Goal: Task Accomplishment & Management: Manage account settings

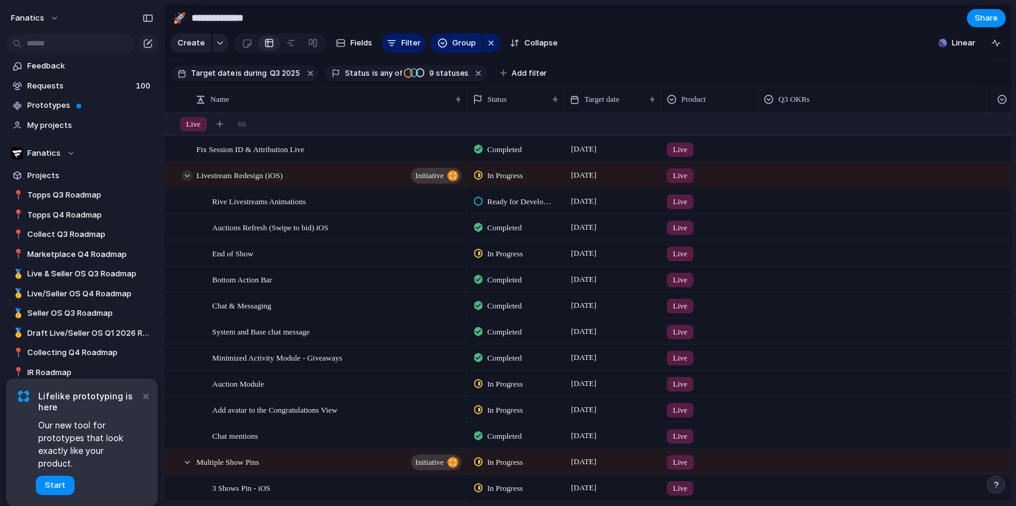
click at [191, 176] on div at bounding box center [187, 175] width 11 height 11
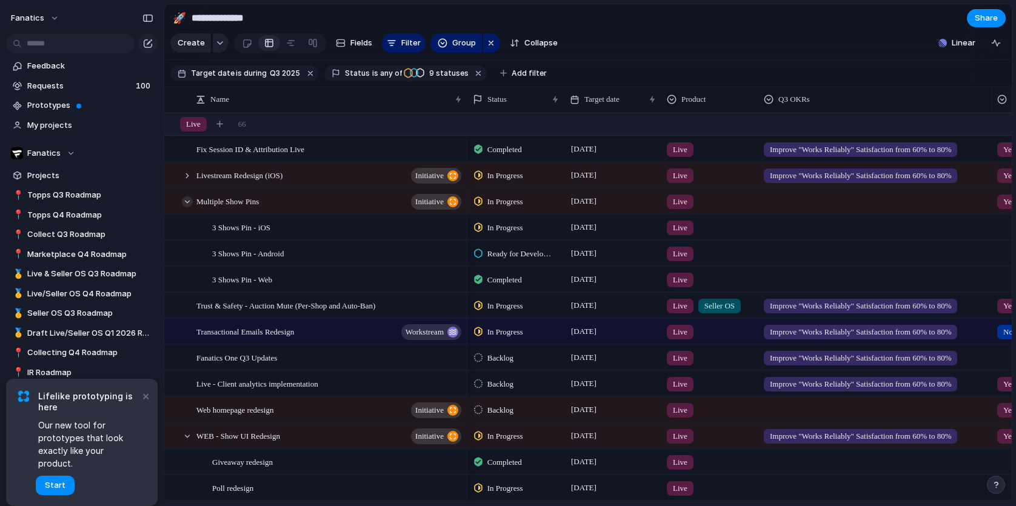
click at [189, 201] on div at bounding box center [187, 201] width 11 height 11
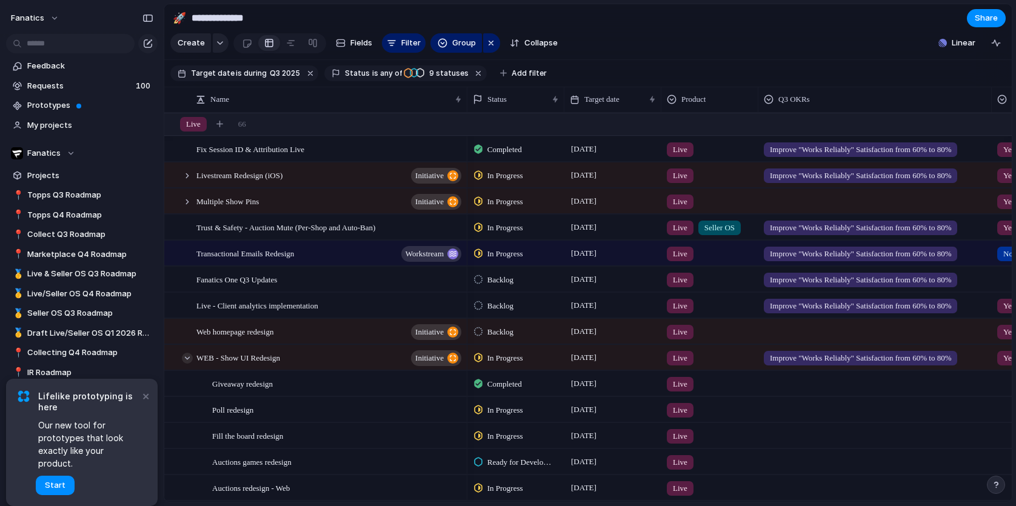
click at [189, 357] on div at bounding box center [187, 358] width 11 height 11
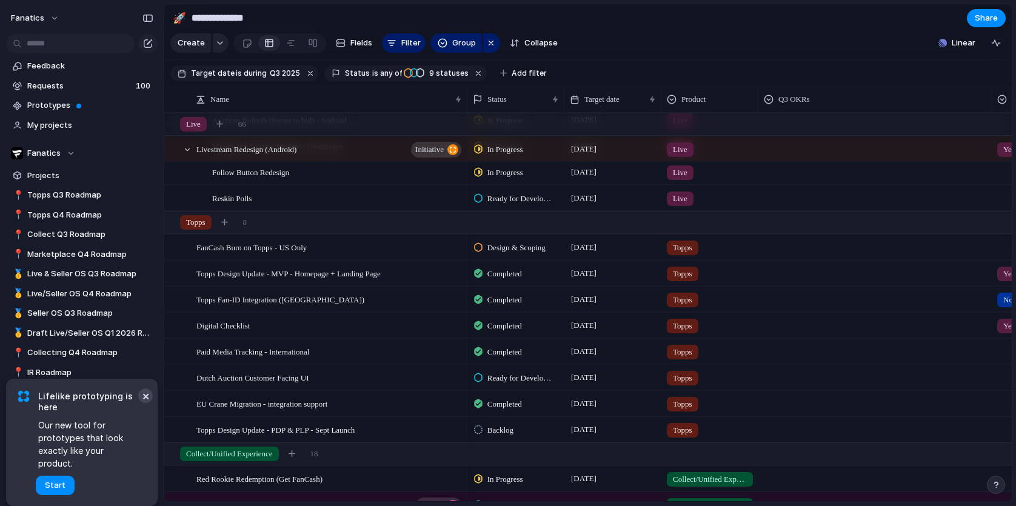
click at [150, 403] on button "×" at bounding box center [145, 396] width 15 height 15
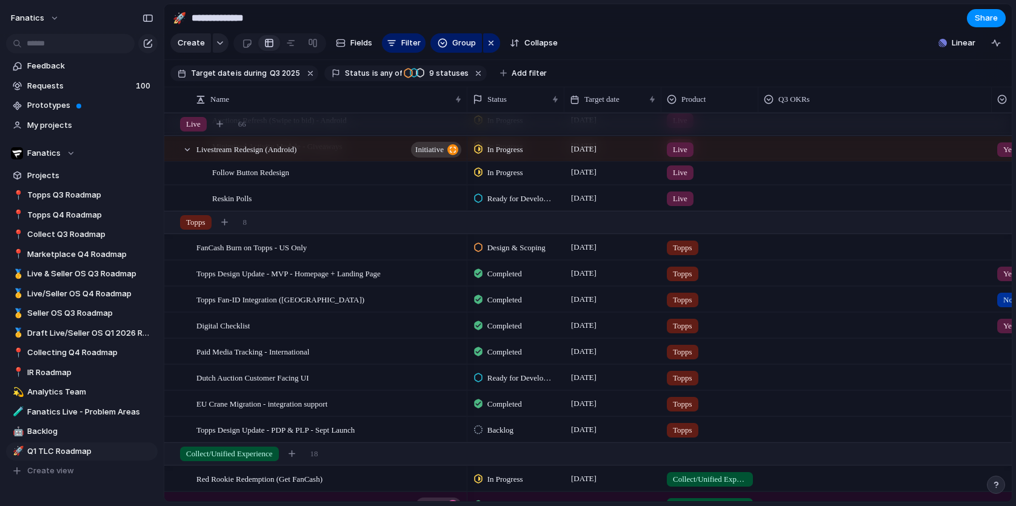
click at [482, 430] on div at bounding box center [478, 429] width 8 height 11
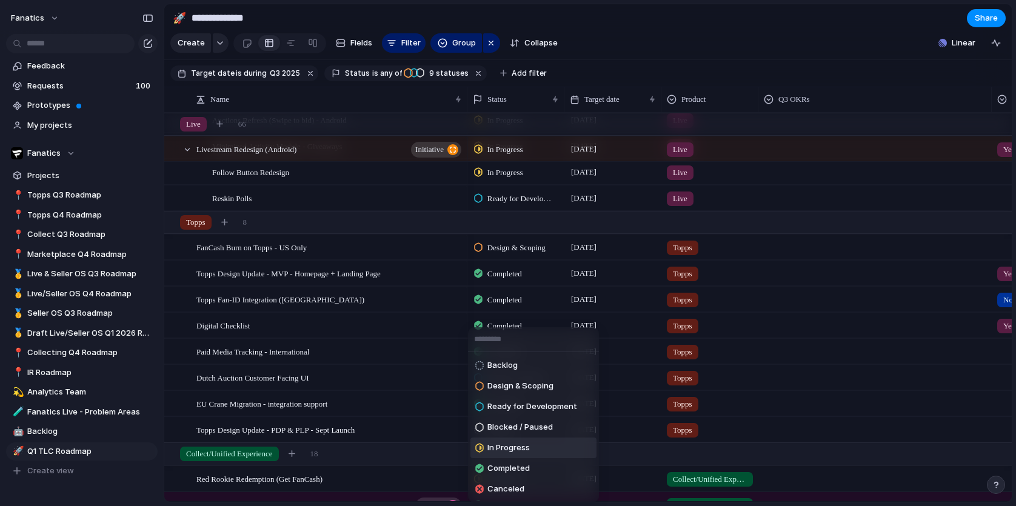
click at [517, 449] on span "In Progress" at bounding box center [508, 448] width 42 height 12
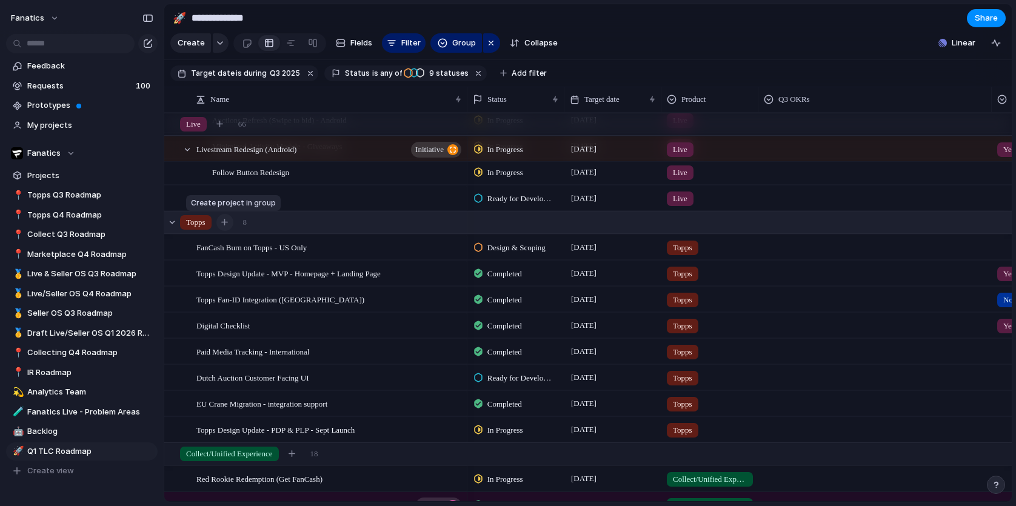
click at [228, 221] on div "button" at bounding box center [224, 222] width 7 height 7
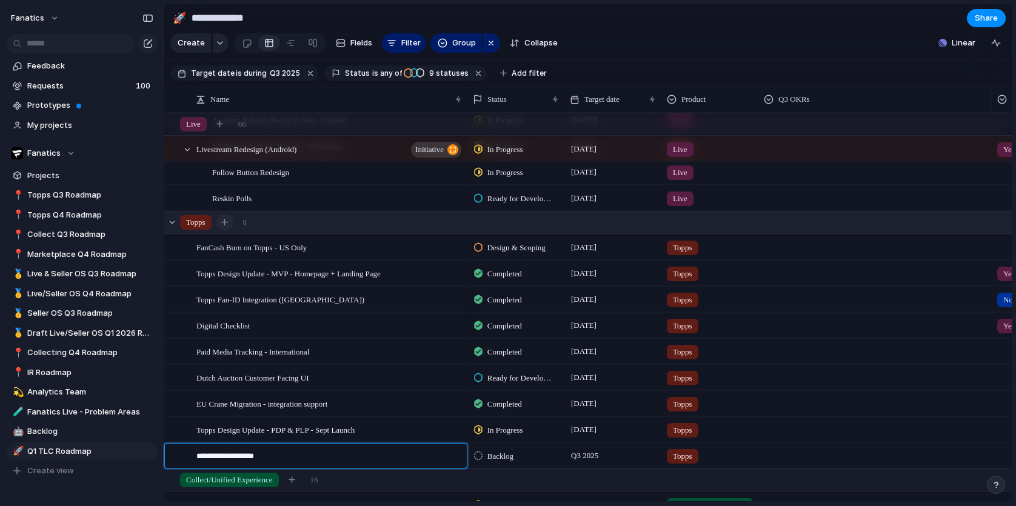
type textarea "**********"
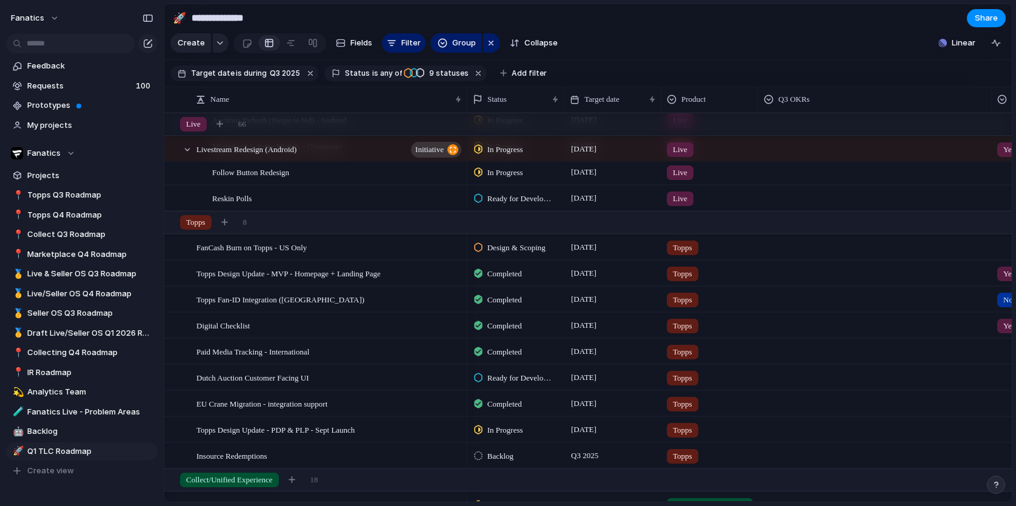
click at [490, 456] on span "Backlog" at bounding box center [500, 456] width 26 height 12
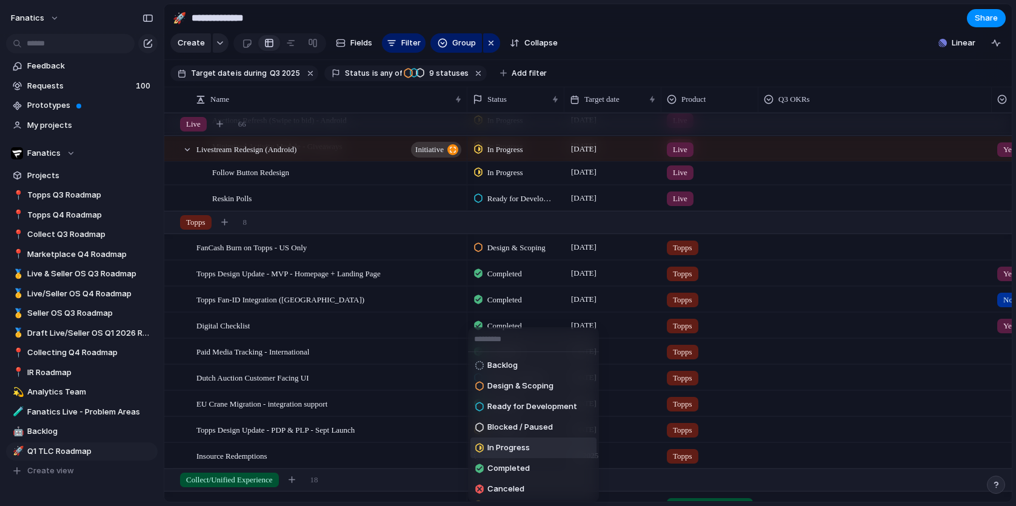
click at [498, 446] on span "In Progress" at bounding box center [508, 448] width 42 height 12
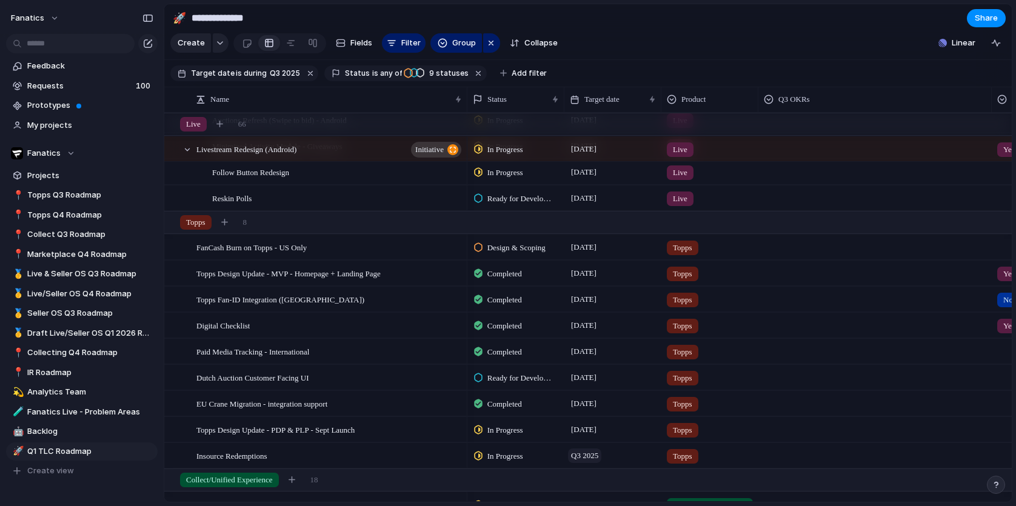
click at [596, 458] on span "Q3 2025" at bounding box center [584, 456] width 33 height 15
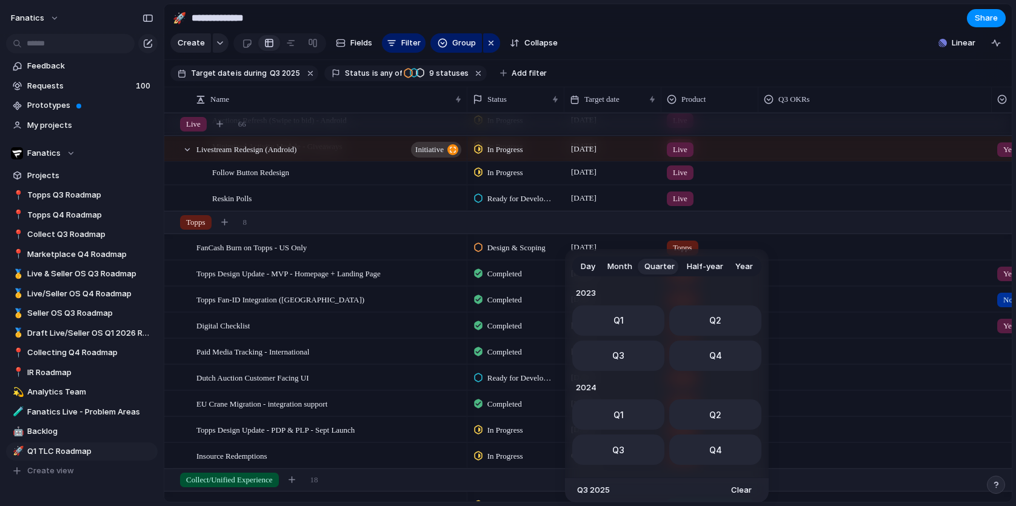
scroll to position [192, 0]
click at [626, 266] on span "Month" at bounding box center [619, 267] width 25 height 12
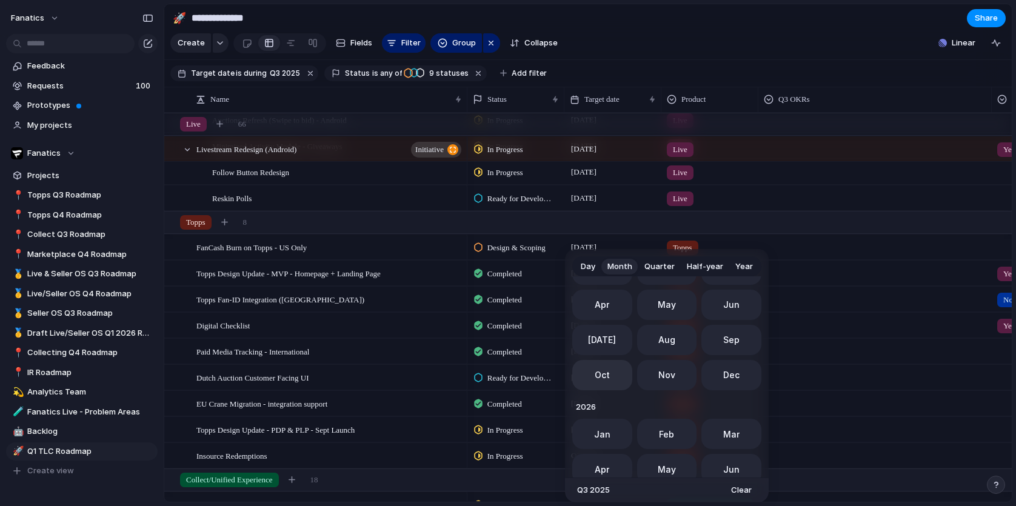
scroll to position [381, 0]
click at [599, 373] on span "Oct" at bounding box center [602, 373] width 15 height 13
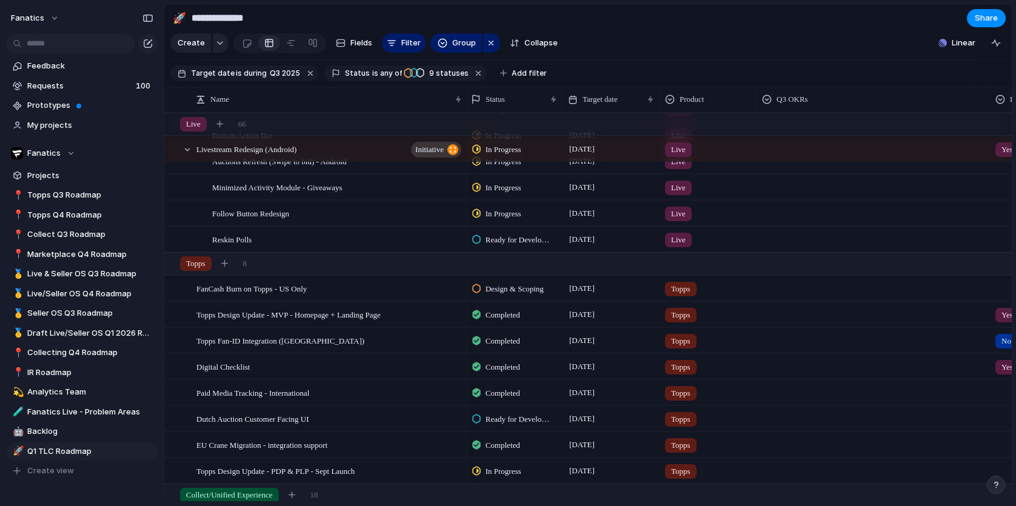
scroll to position [0, 2]
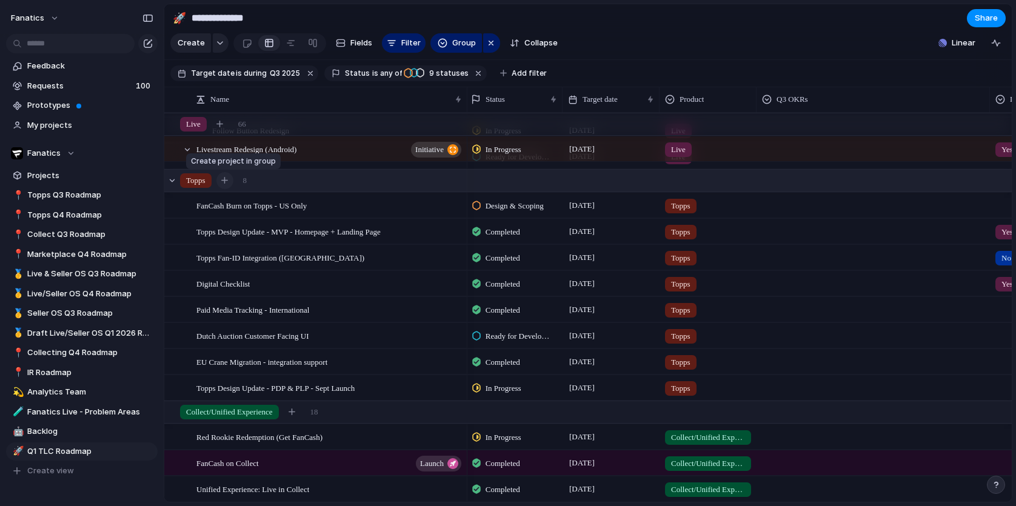
click at [229, 175] on button "button" at bounding box center [224, 180] width 17 height 17
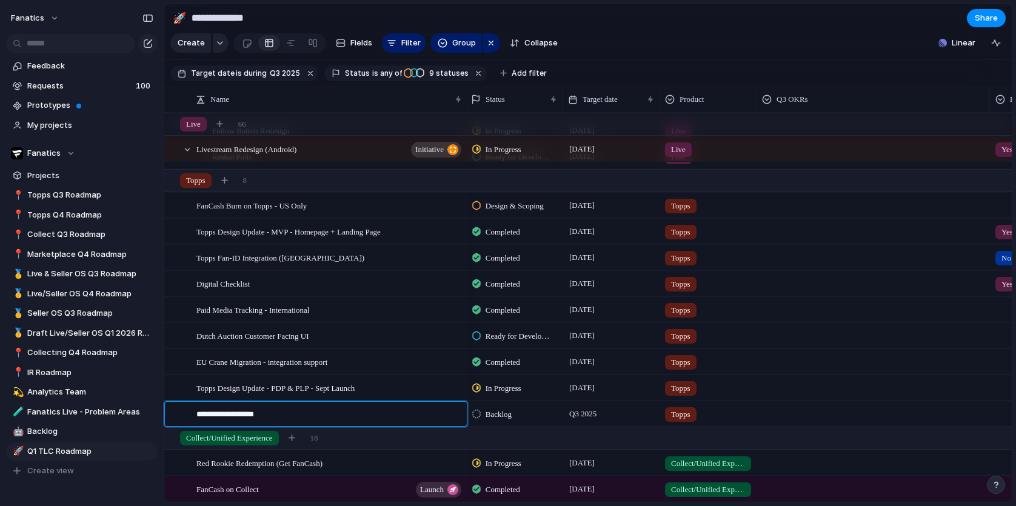
type textarea "**********"
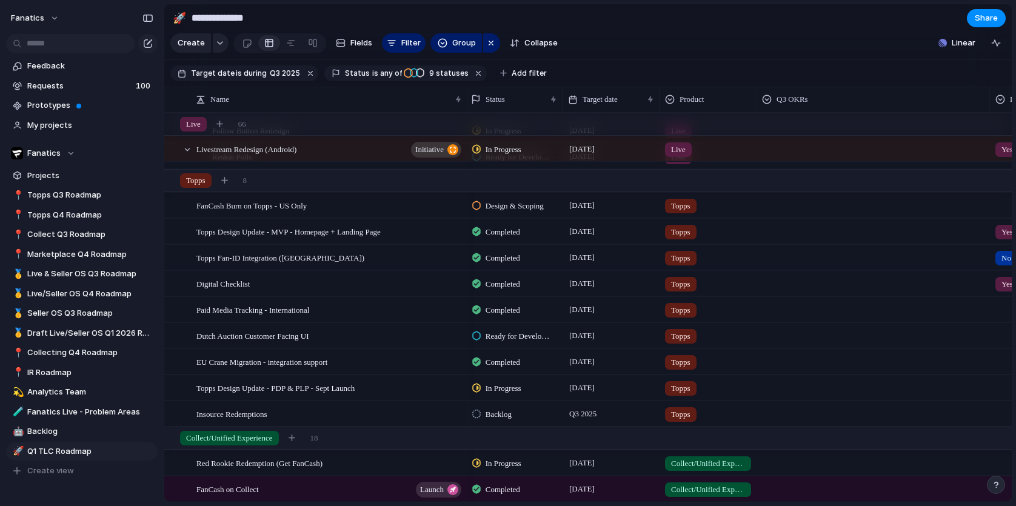
click at [478, 416] on div at bounding box center [476, 414] width 8 height 11
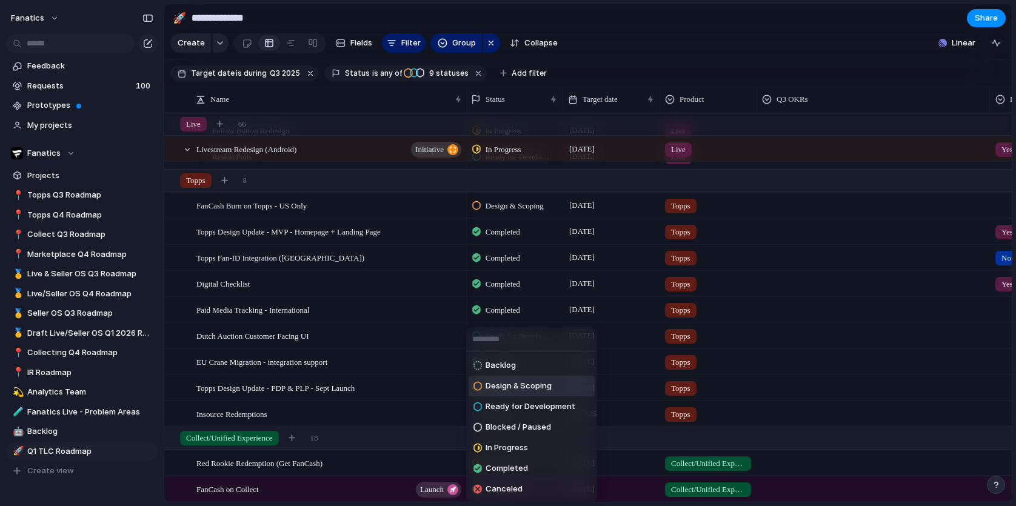
click at [494, 383] on span "Design & Scoping" at bounding box center [519, 386] width 66 height 12
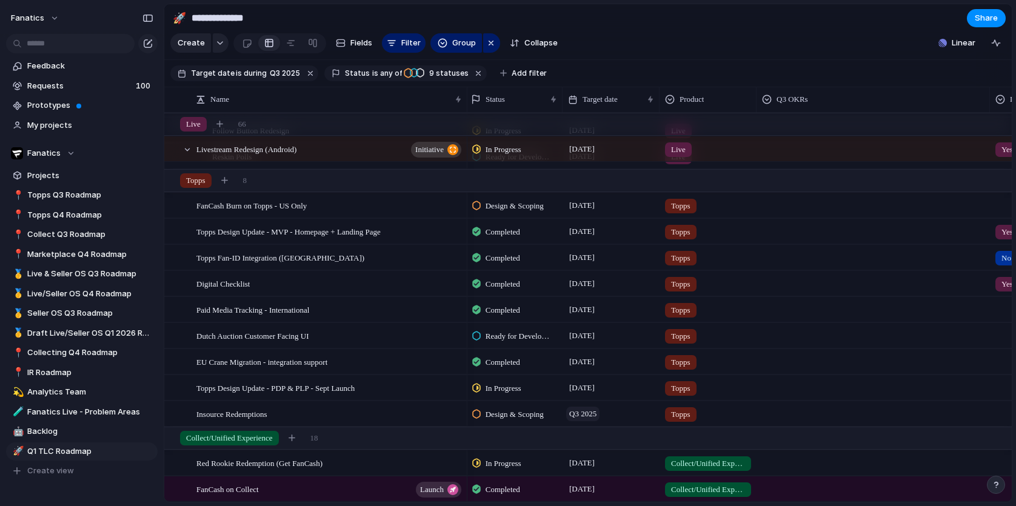
click at [583, 415] on span "Q3 2025" at bounding box center [582, 414] width 33 height 15
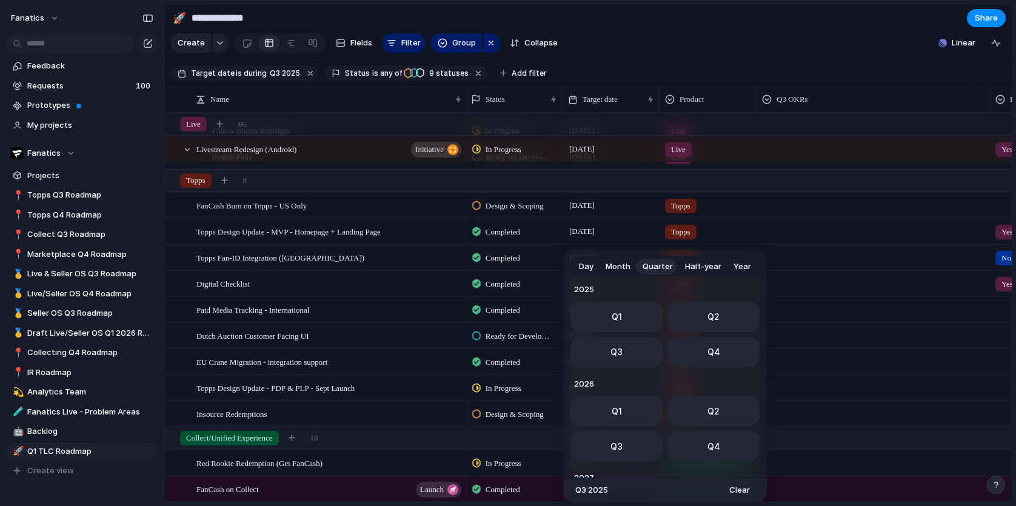
click at [626, 268] on span "Month" at bounding box center [618, 267] width 25 height 12
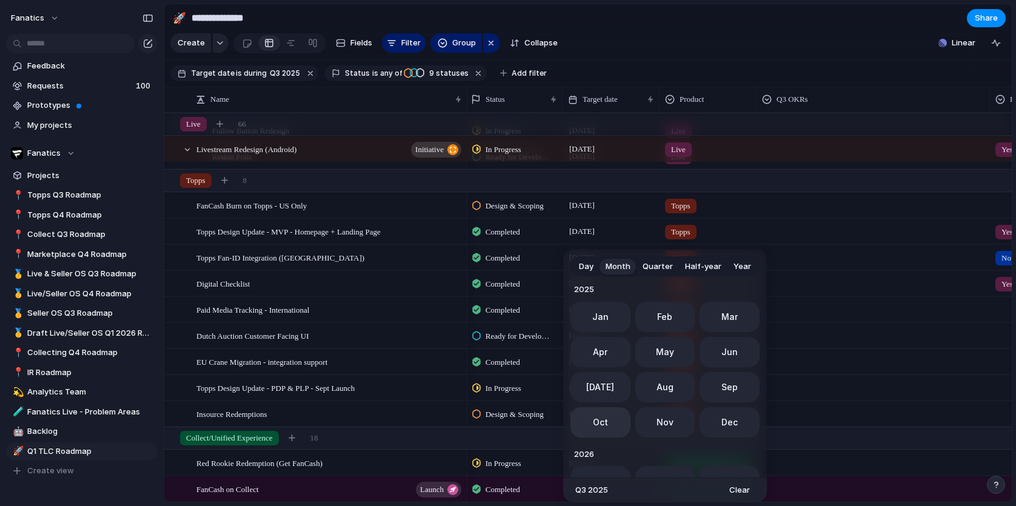
click at [609, 428] on button "Oct" at bounding box center [600, 422] width 60 height 30
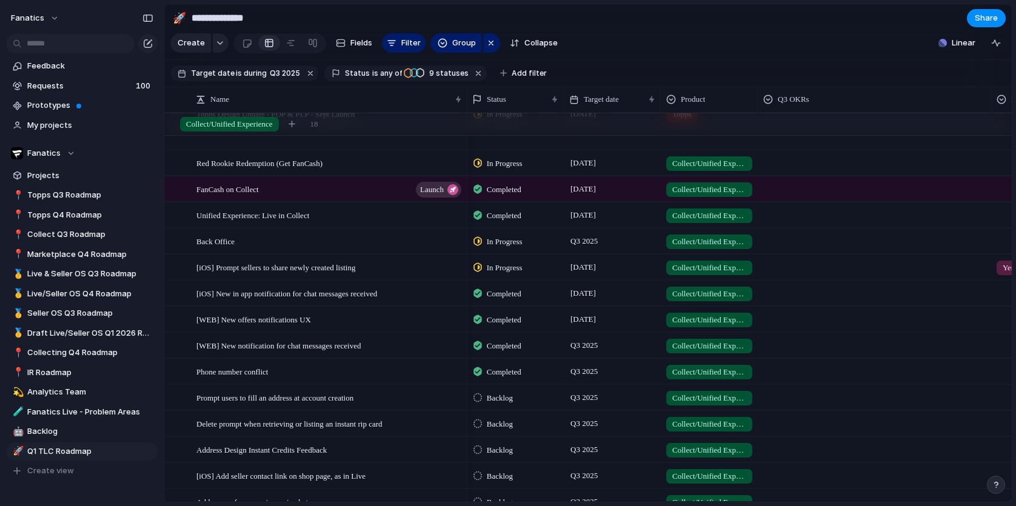
scroll to position [1707, 0]
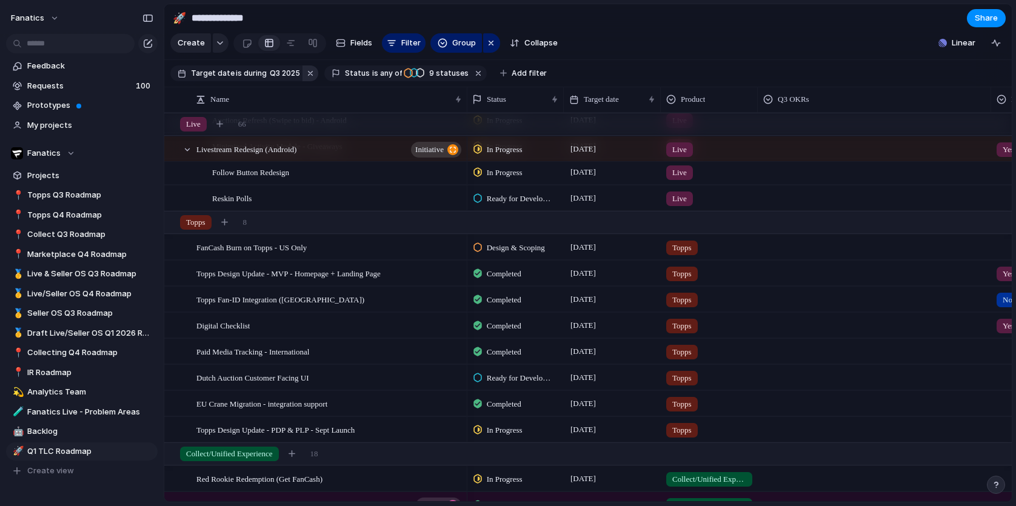
click at [307, 74] on button "button" at bounding box center [310, 73] width 16 height 16
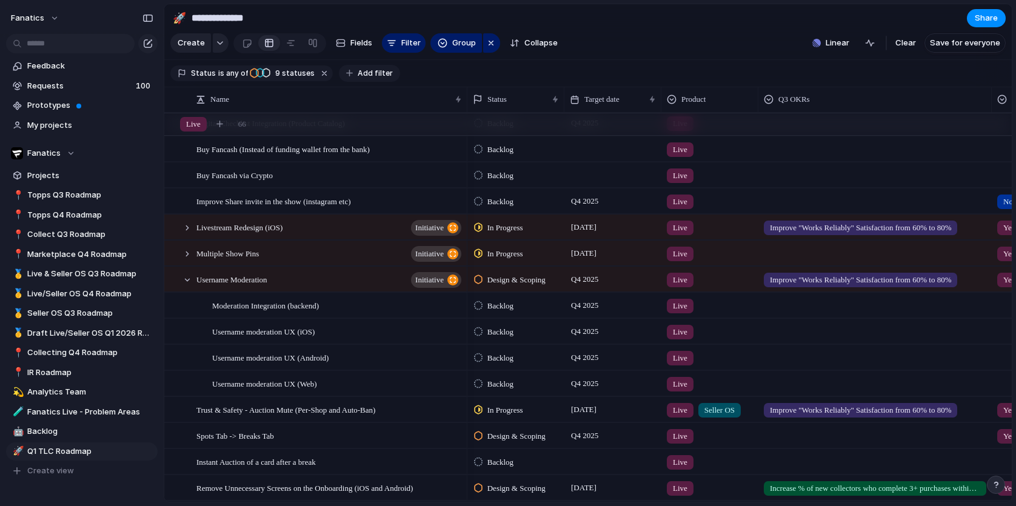
click at [359, 74] on span "Add filter" at bounding box center [375, 73] width 35 height 11
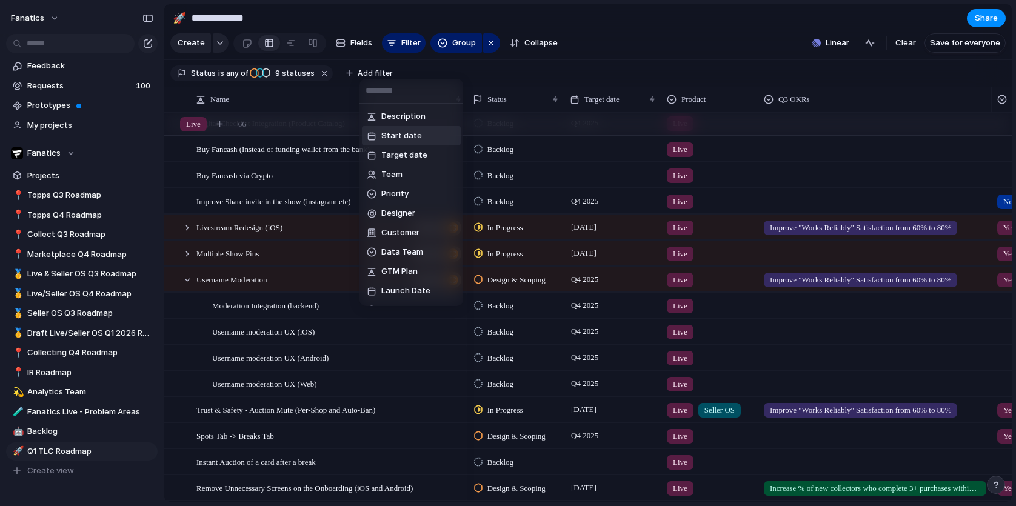
click at [414, 133] on span "Start date" at bounding box center [401, 136] width 41 height 12
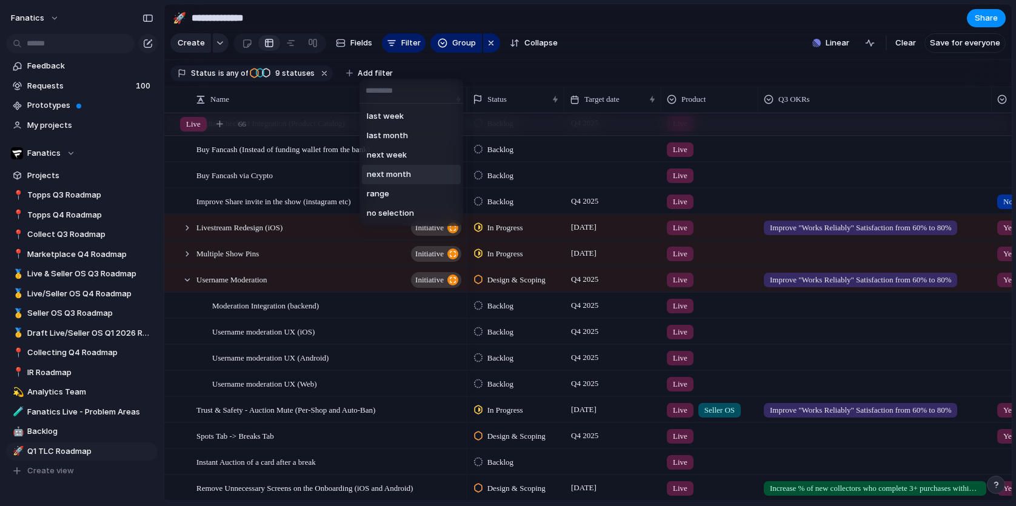
click at [400, 171] on span "next month" at bounding box center [389, 175] width 44 height 12
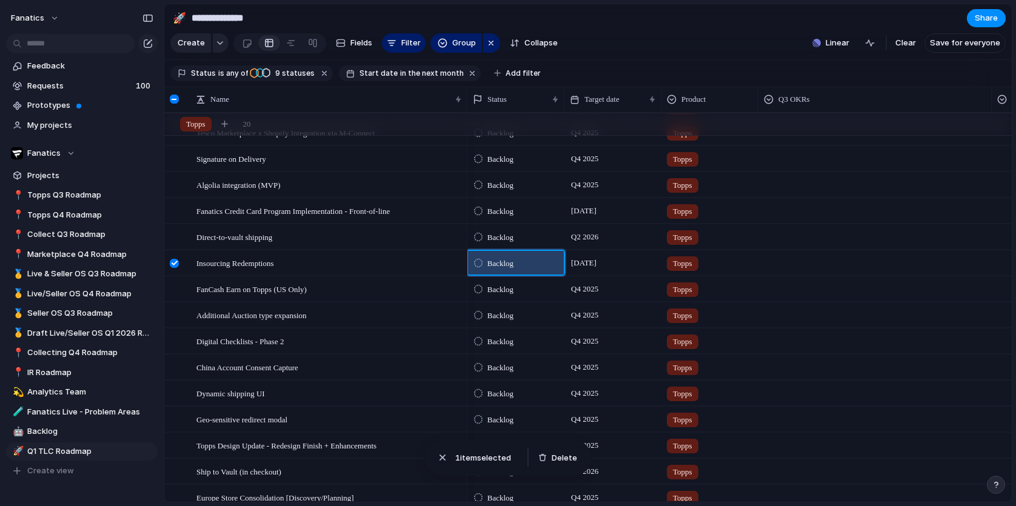
click at [504, 264] on span "Backlog" at bounding box center [500, 264] width 26 height 12
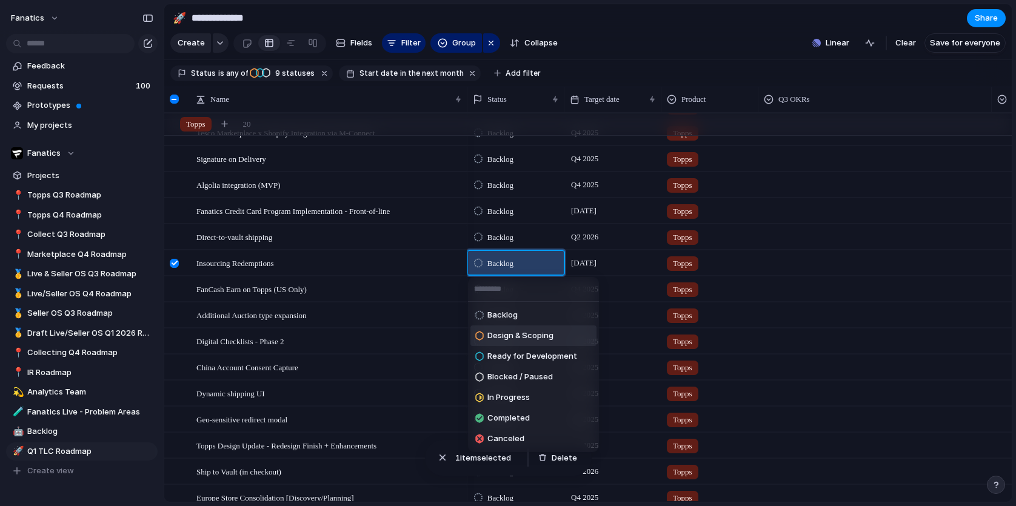
click at [518, 332] on span "Design & Scoping" at bounding box center [520, 336] width 66 height 12
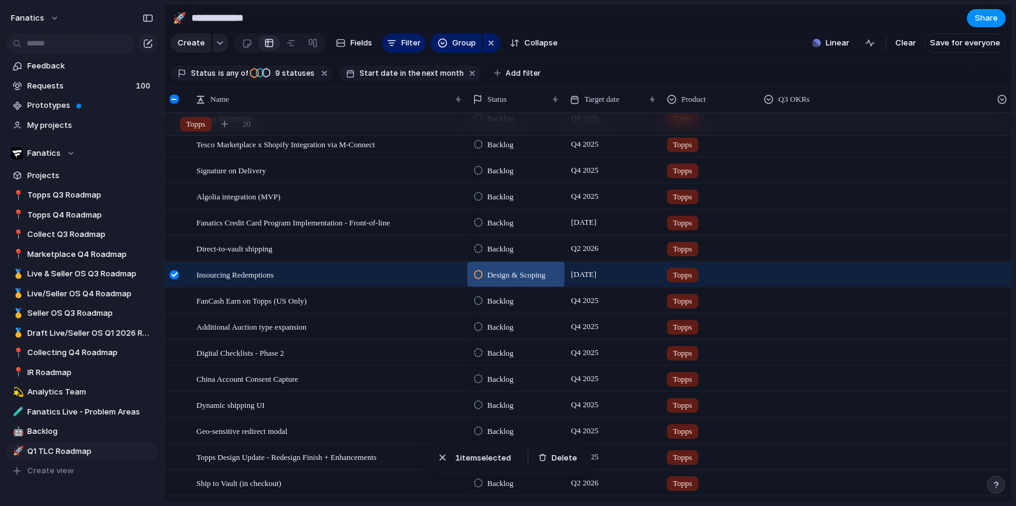
click at [352, 392] on div "Dynamic shipping UI" at bounding box center [315, 405] width 303 height 26
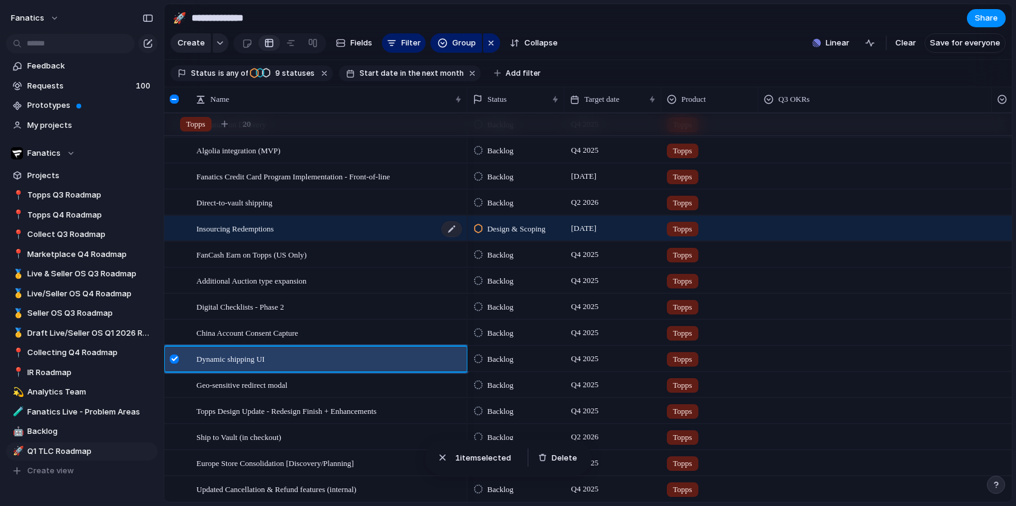
click at [379, 231] on div "Insourcing Redemptions" at bounding box center [329, 228] width 267 height 25
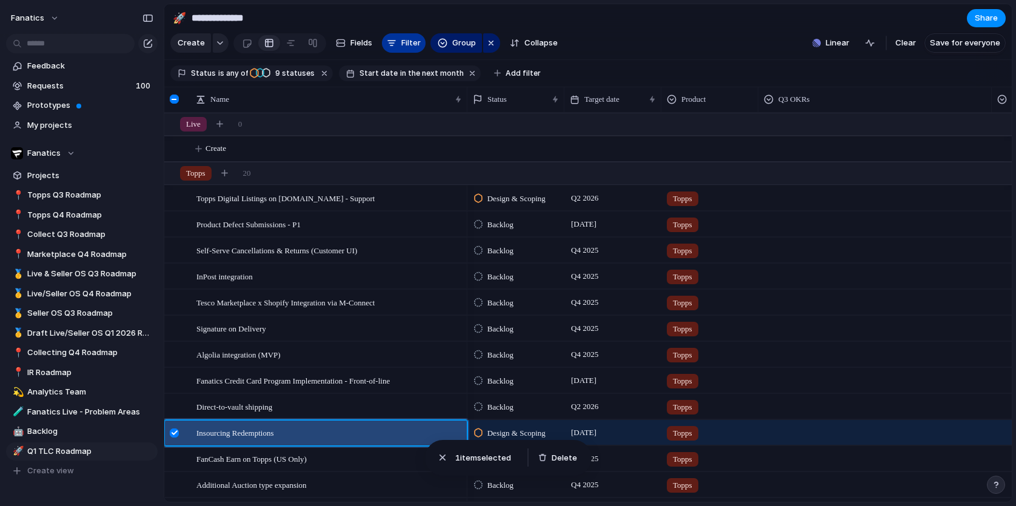
click at [419, 37] on button "Filter" at bounding box center [404, 42] width 44 height 19
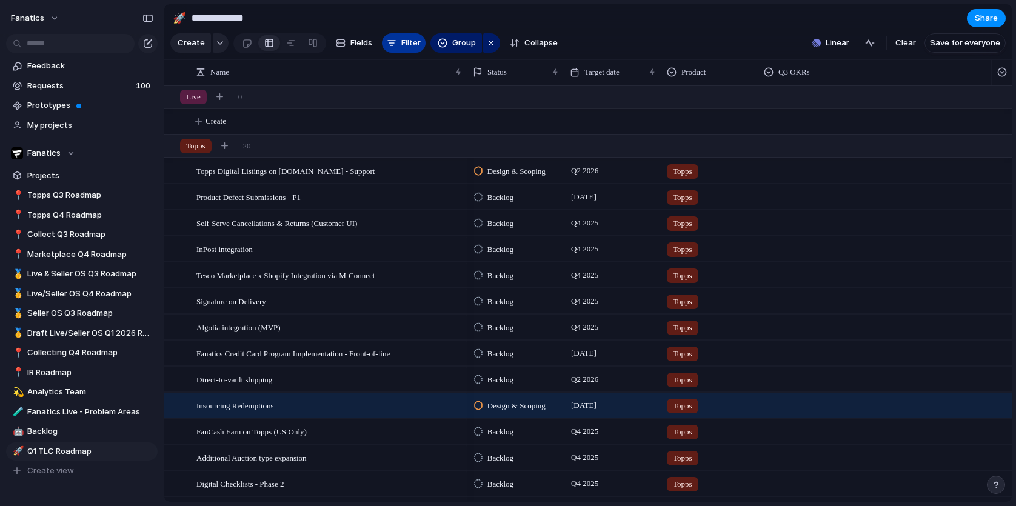
click at [412, 41] on span "Filter" at bounding box center [410, 43] width 19 height 12
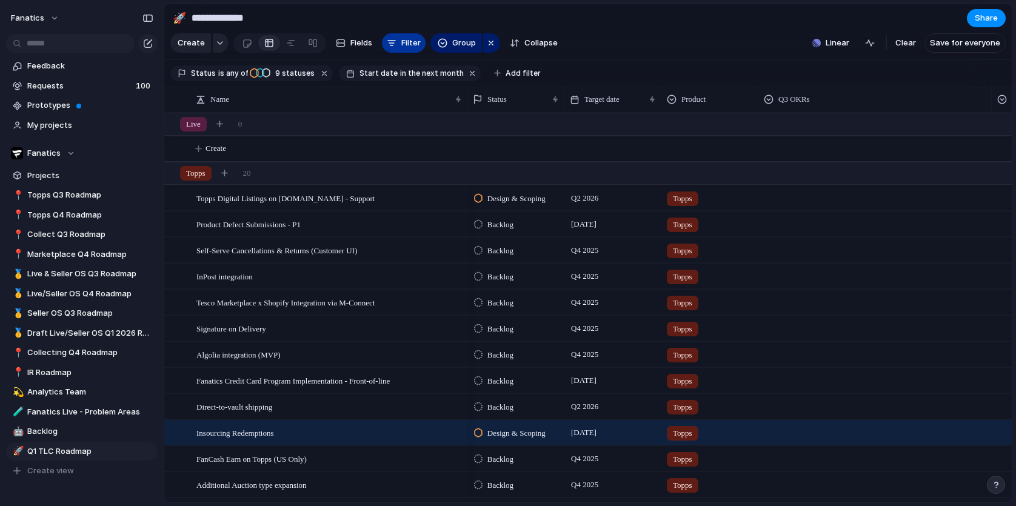
click at [412, 41] on span "Filter" at bounding box center [410, 43] width 19 height 12
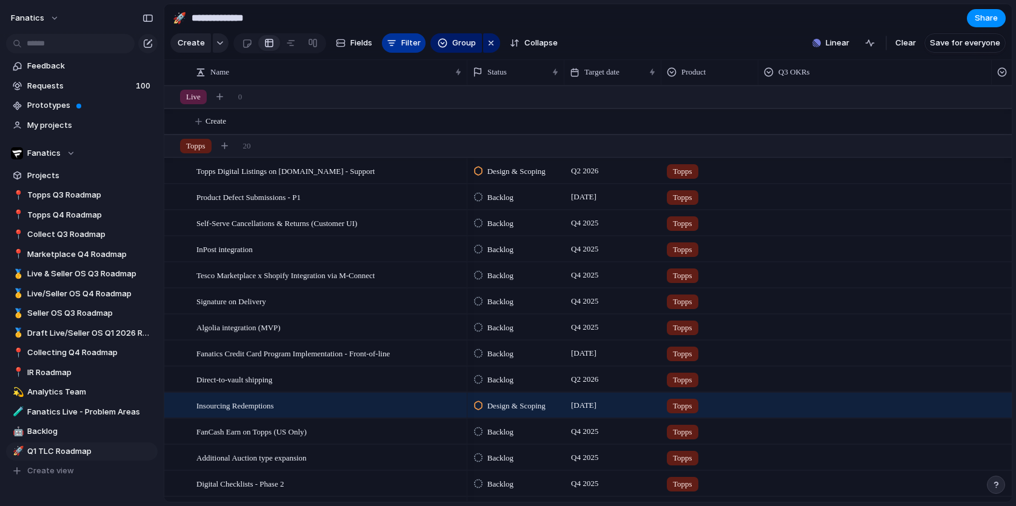
click at [412, 41] on span "Filter" at bounding box center [410, 43] width 19 height 12
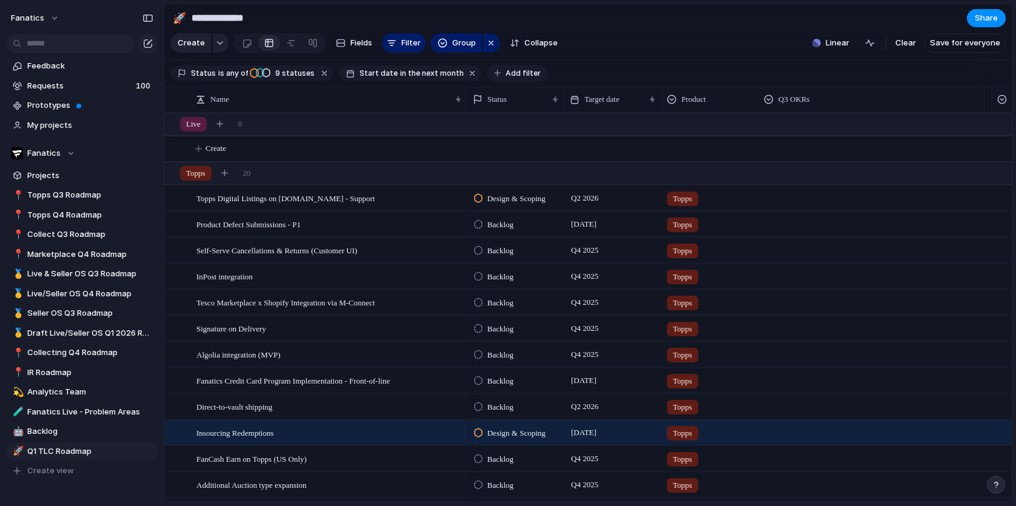
click at [506, 69] on span "Add filter" at bounding box center [523, 73] width 35 height 11
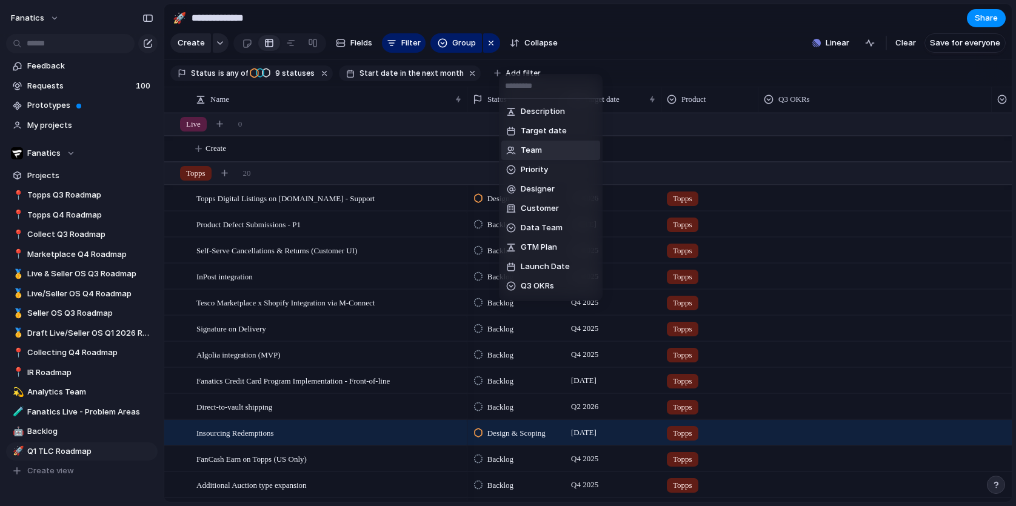
click at [539, 154] on span "Team" at bounding box center [531, 150] width 21 height 12
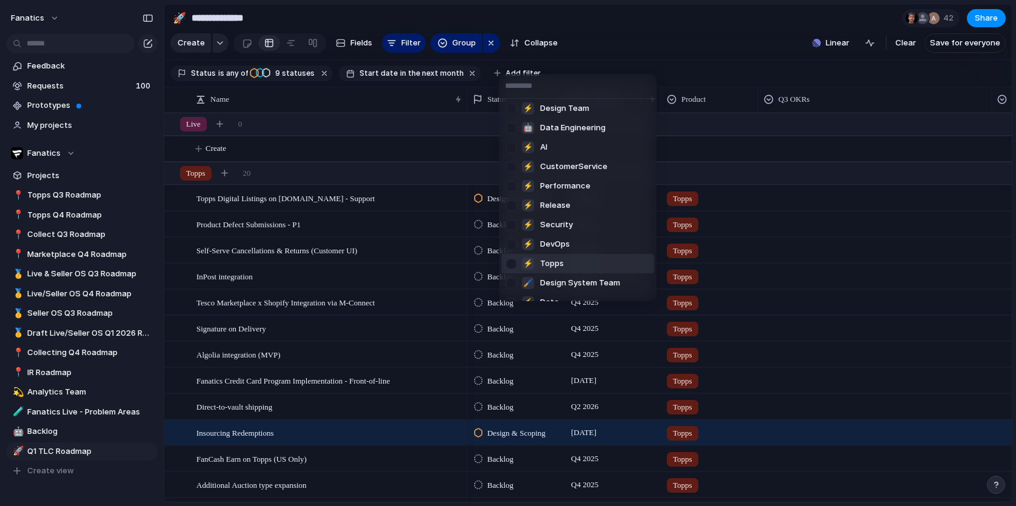
click at [509, 262] on div at bounding box center [511, 263] width 21 height 21
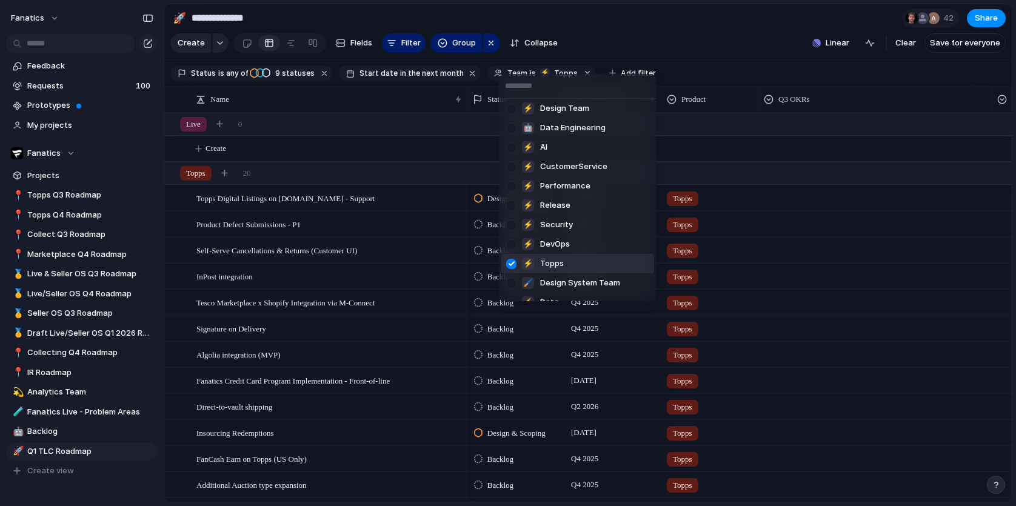
click at [509, 261] on div at bounding box center [511, 263] width 21 height 21
click at [711, 22] on div "Fanatics ⚡ Design Team 🤖 Data Engineering ⚡ AI ⚡ CustomerService ⚡ Performance …" at bounding box center [508, 253] width 1016 height 506
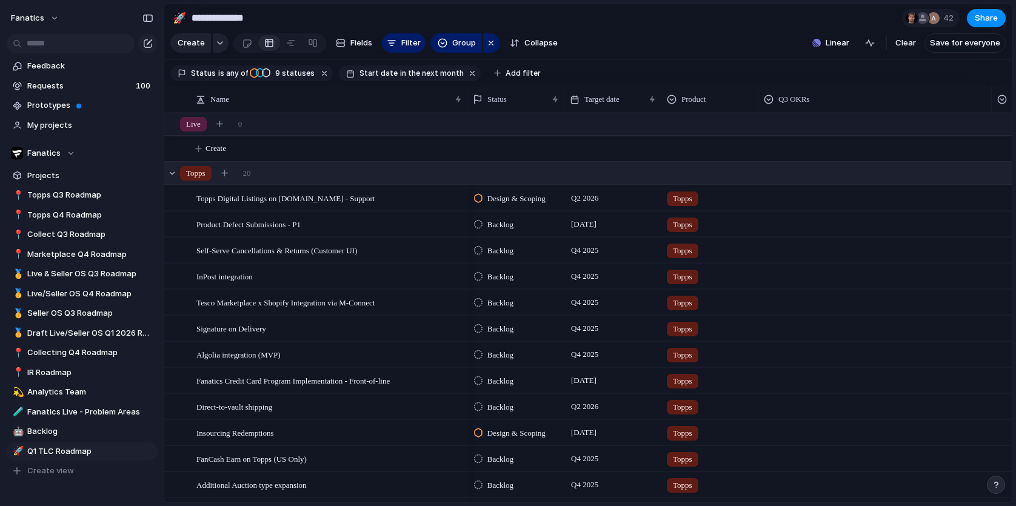
click at [205, 173] on span "Topps" at bounding box center [195, 173] width 19 height 12
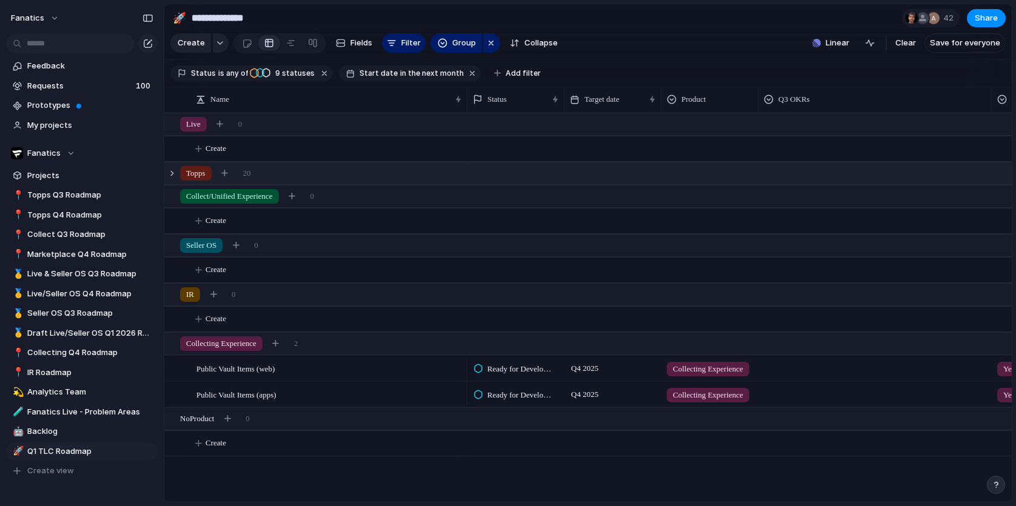
click at [205, 173] on span "Topps" at bounding box center [195, 173] width 19 height 12
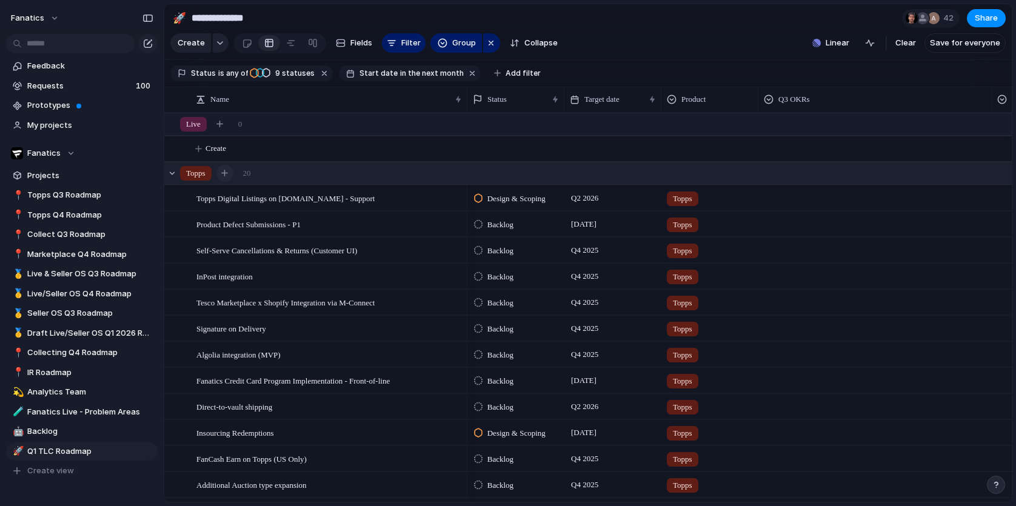
scroll to position [0, 1]
click at [227, 175] on div "button" at bounding box center [224, 173] width 7 height 7
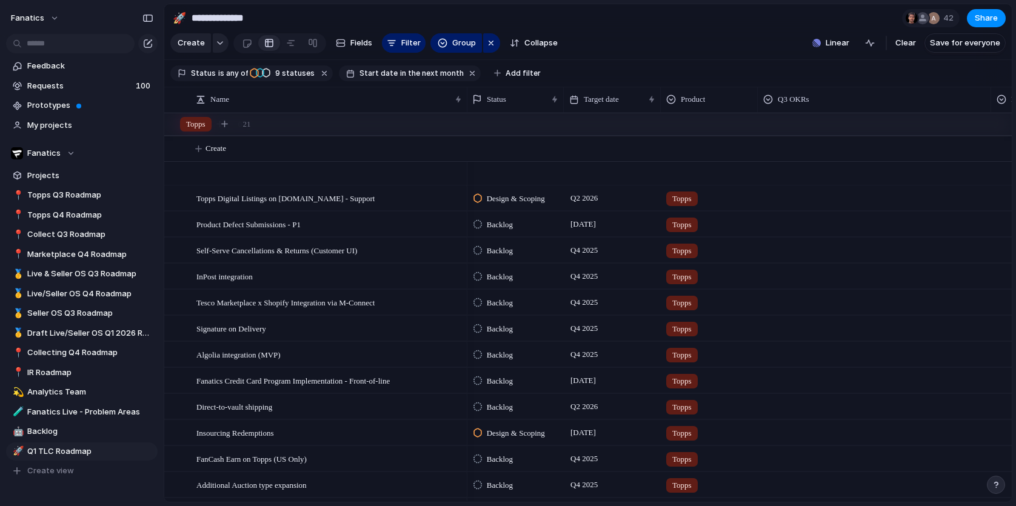
scroll to position [230, 0]
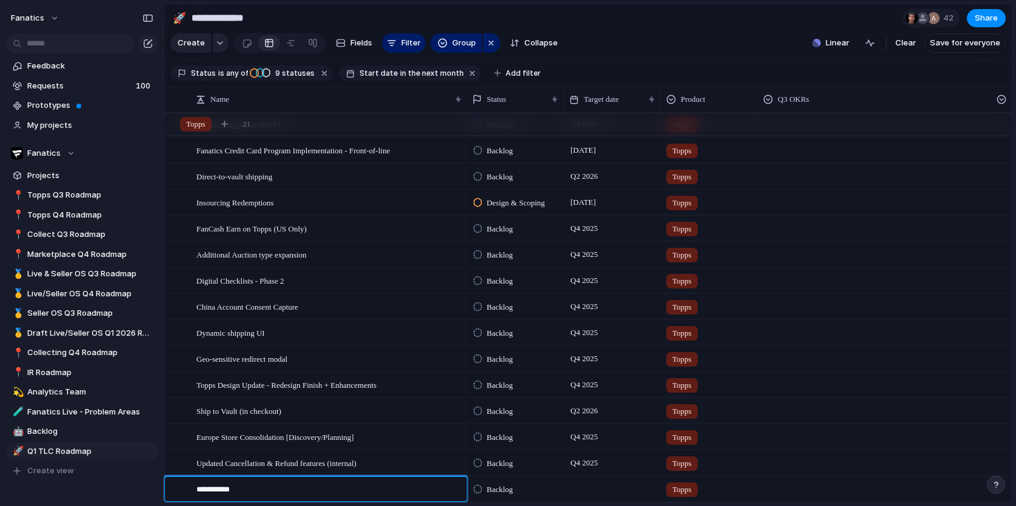
type textarea "**********"
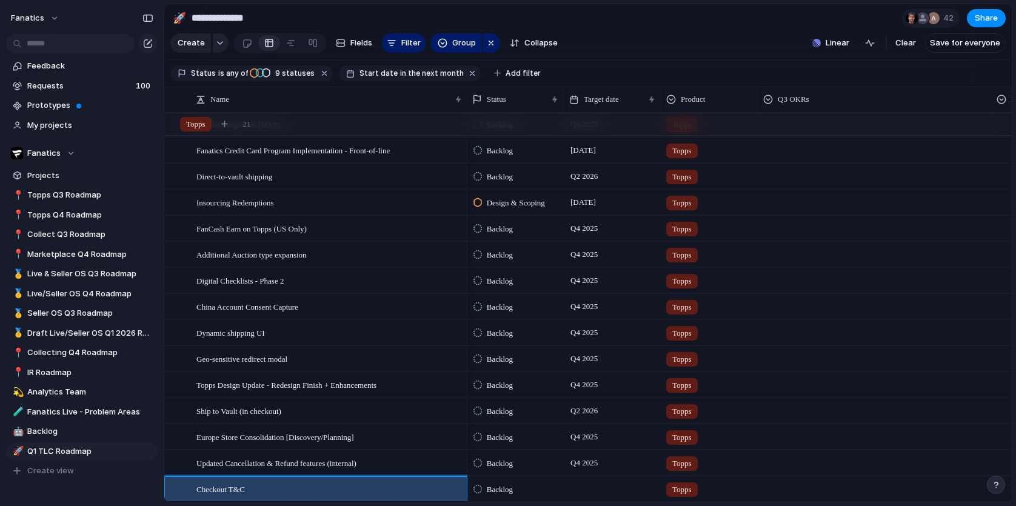
scroll to position [232, 0]
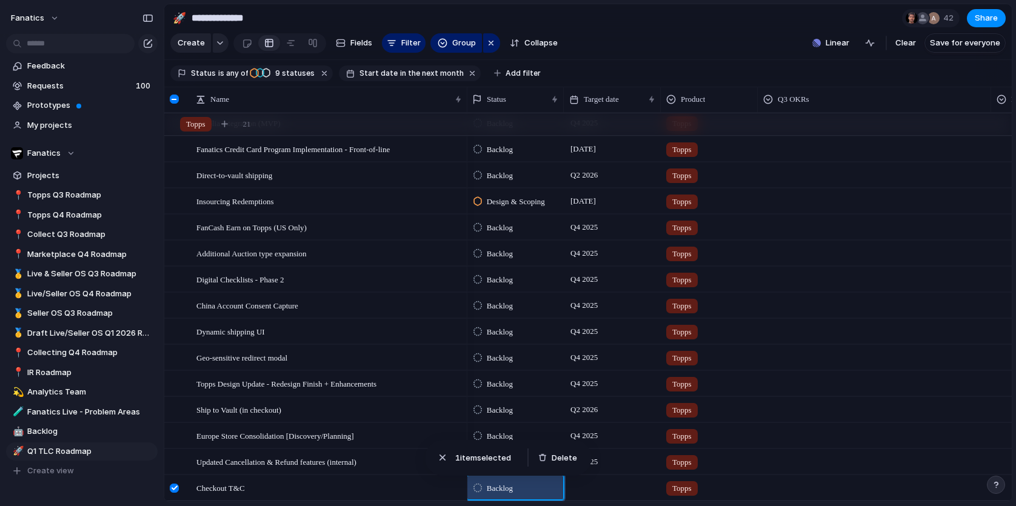
click at [492, 489] on span "Backlog" at bounding box center [500, 488] width 26 height 12
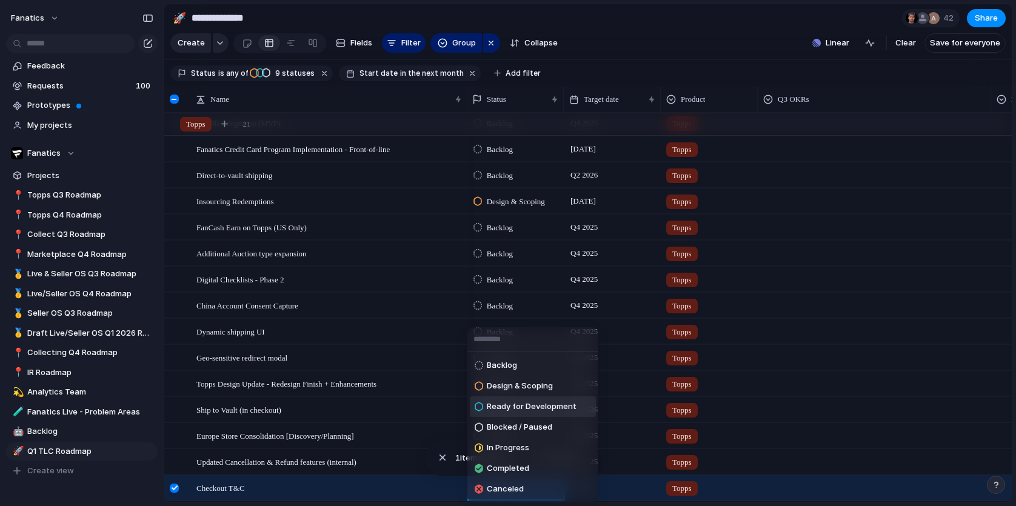
click at [543, 408] on span "Ready for Development" at bounding box center [532, 407] width 90 height 12
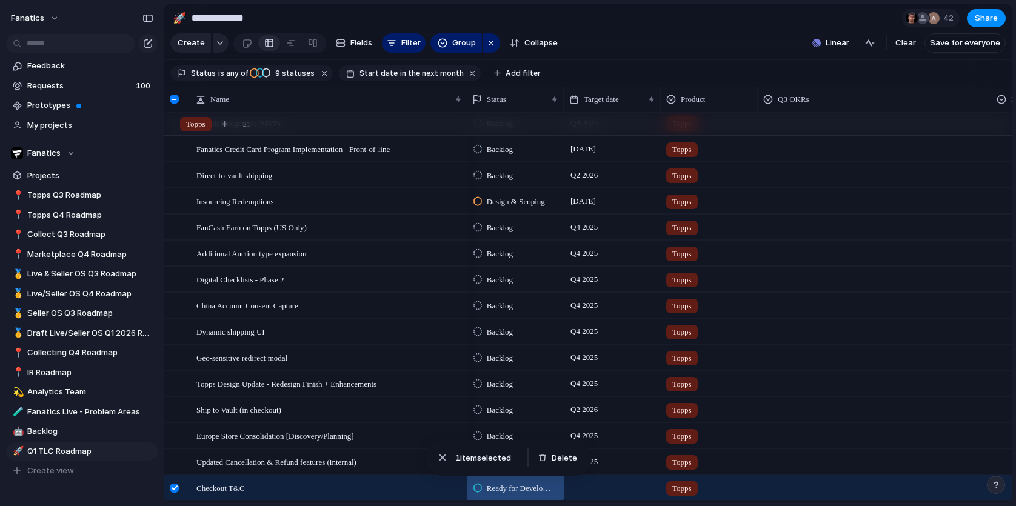
scroll to position [305, 0]
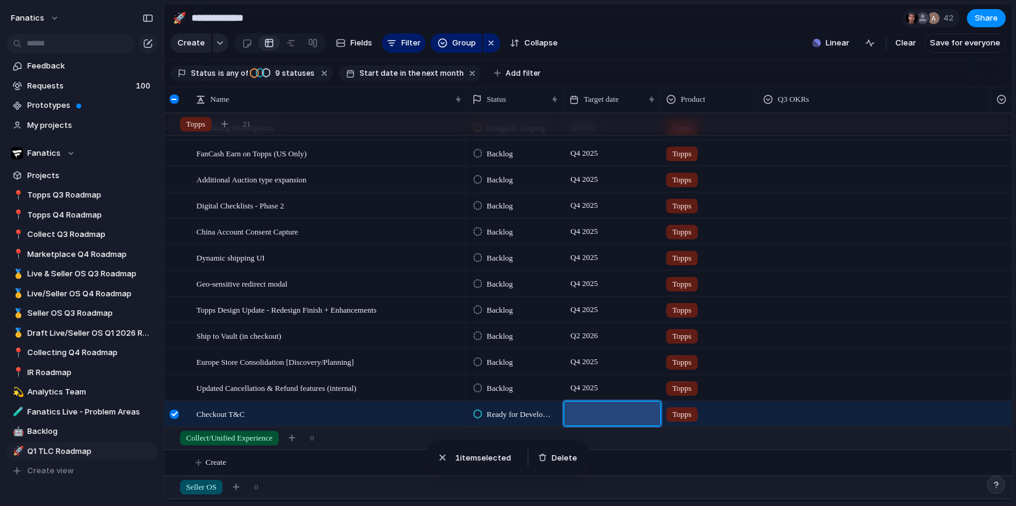
click at [589, 415] on div at bounding box center [612, 413] width 97 height 25
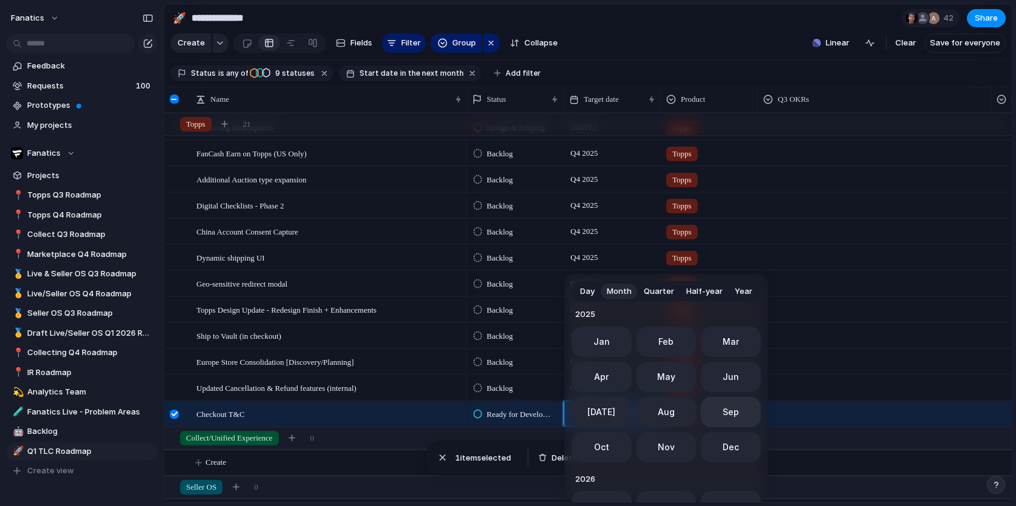
click at [735, 418] on button "Sep" at bounding box center [731, 412] width 60 height 30
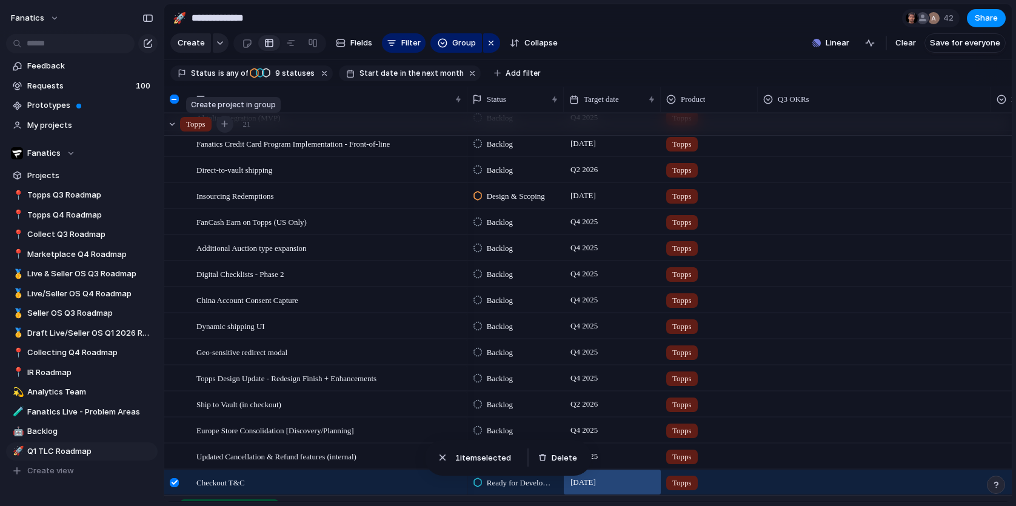
click at [225, 124] on div "button" at bounding box center [224, 124] width 7 height 7
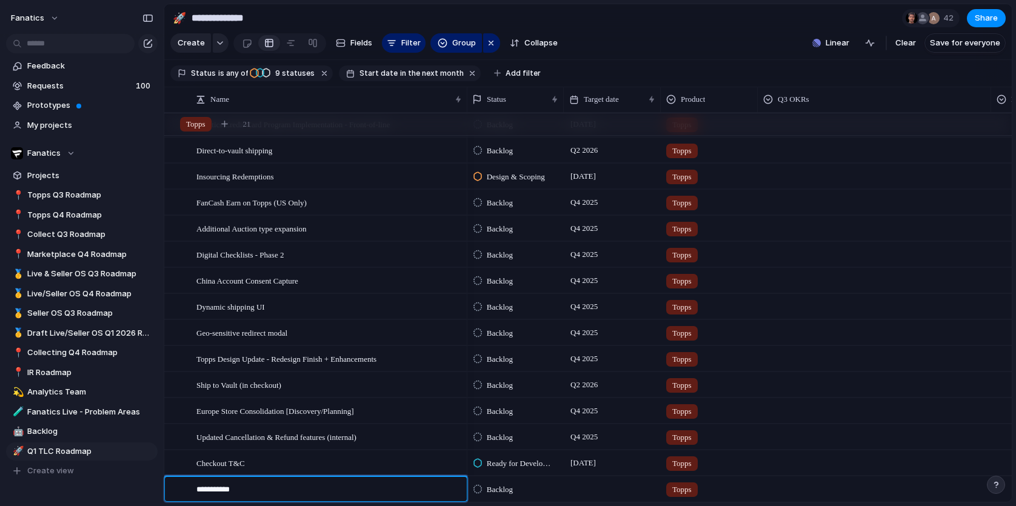
type textarea "**********"
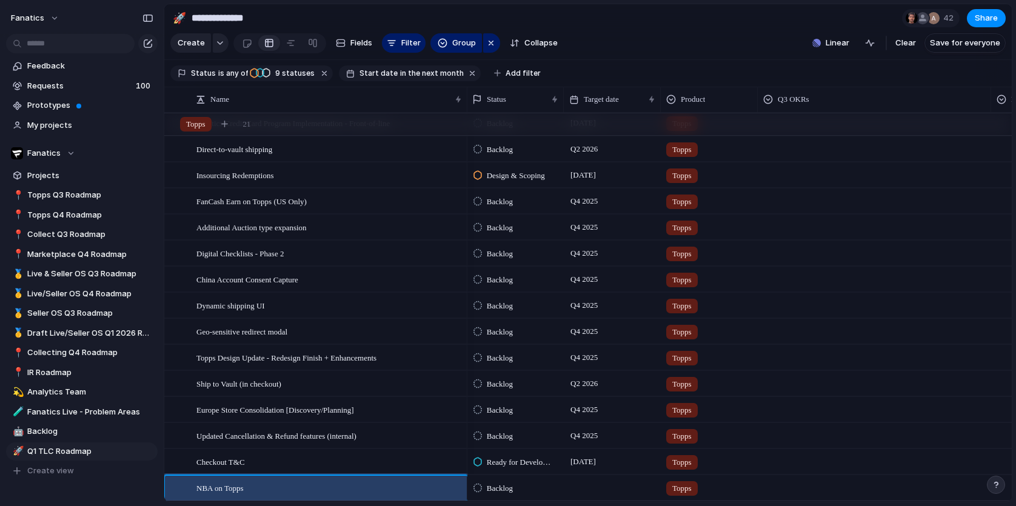
click at [492, 489] on span "Backlog" at bounding box center [500, 488] width 26 height 12
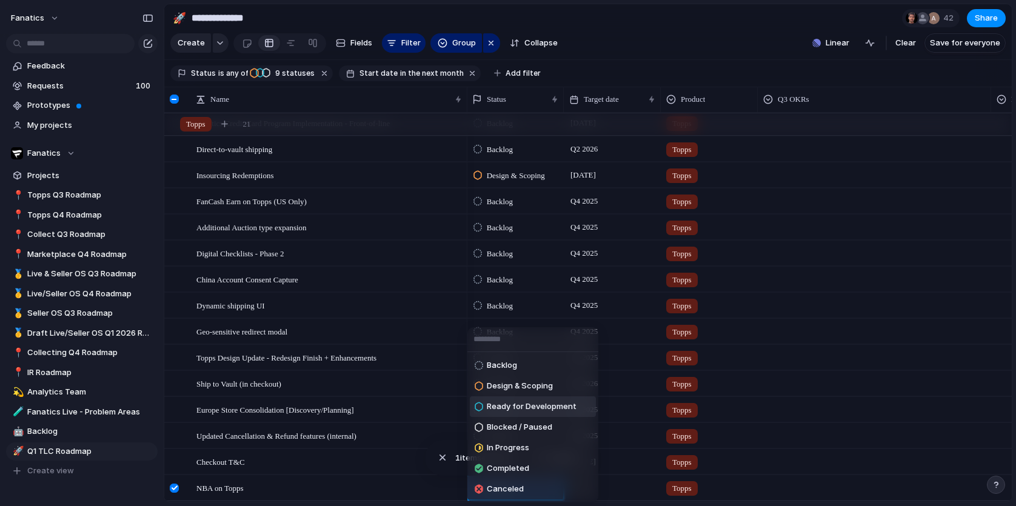
click at [529, 402] on span "Ready for Development" at bounding box center [532, 407] width 90 height 12
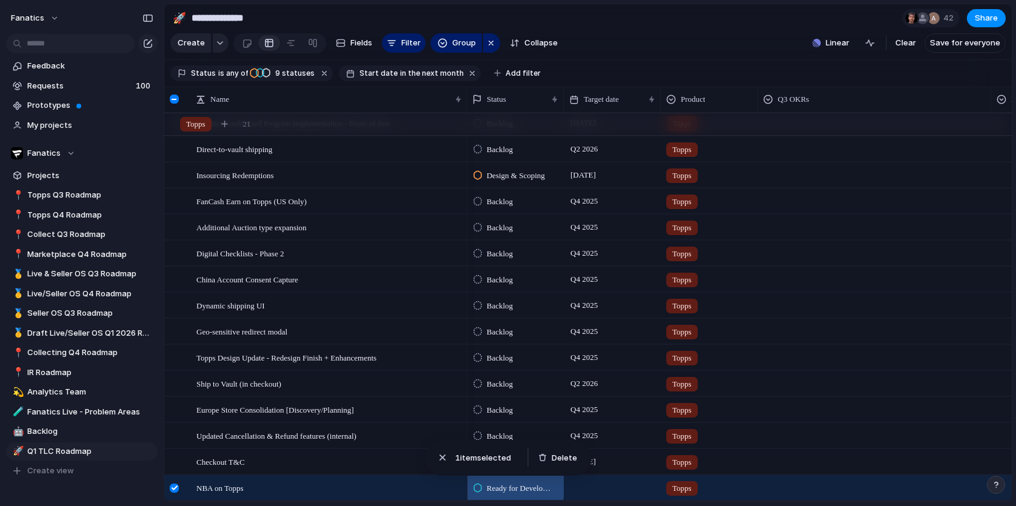
click at [603, 487] on div at bounding box center [612, 487] width 97 height 25
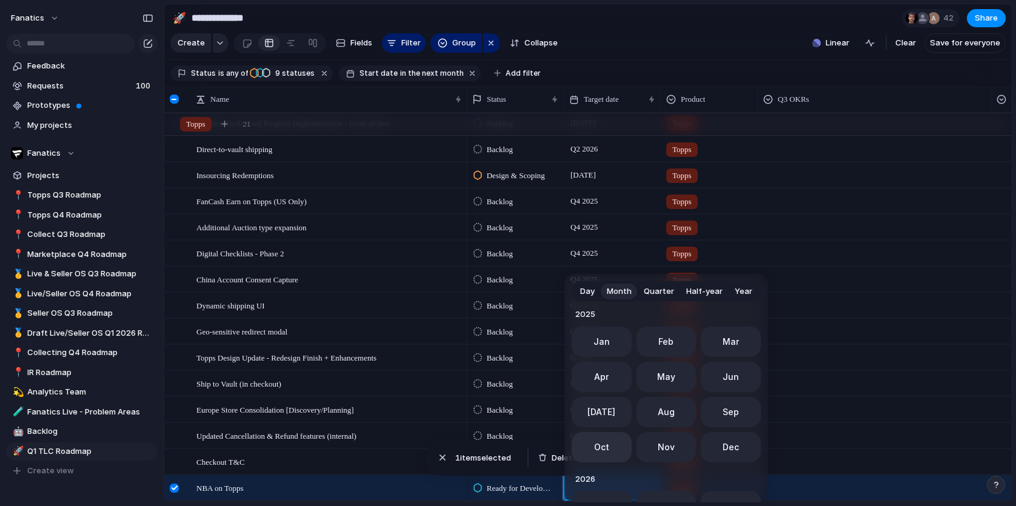
click at [601, 451] on span "Oct" at bounding box center [601, 447] width 15 height 13
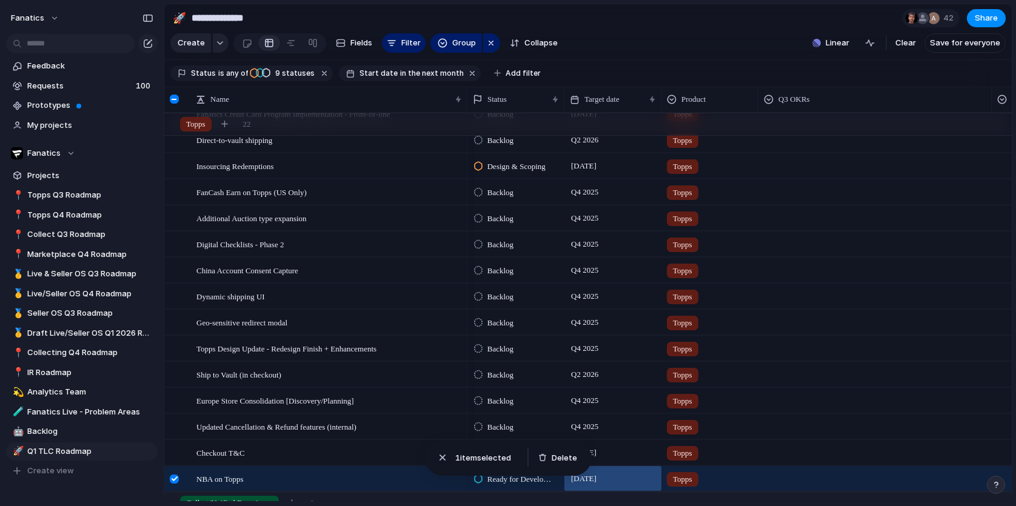
scroll to position [235, 0]
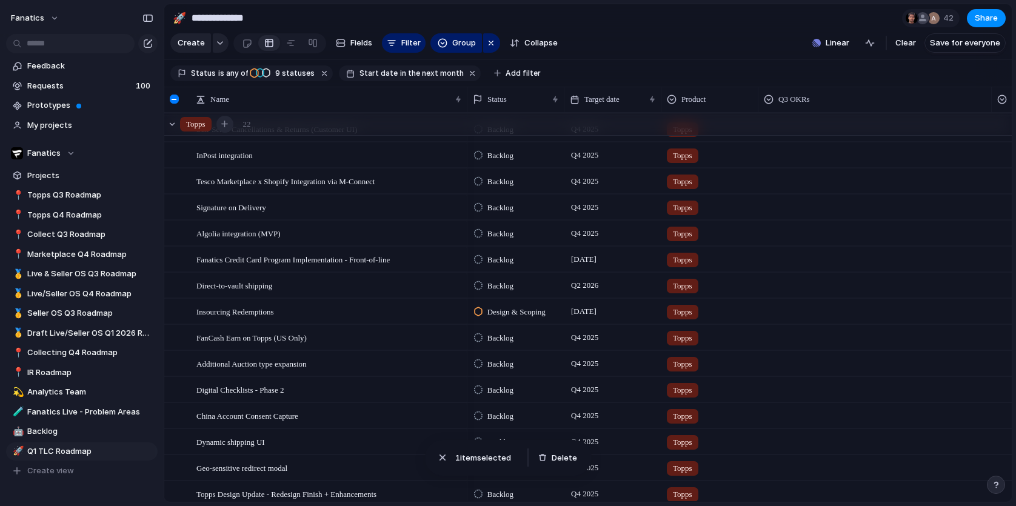
click at [228, 122] on div "button" at bounding box center [224, 124] width 7 height 7
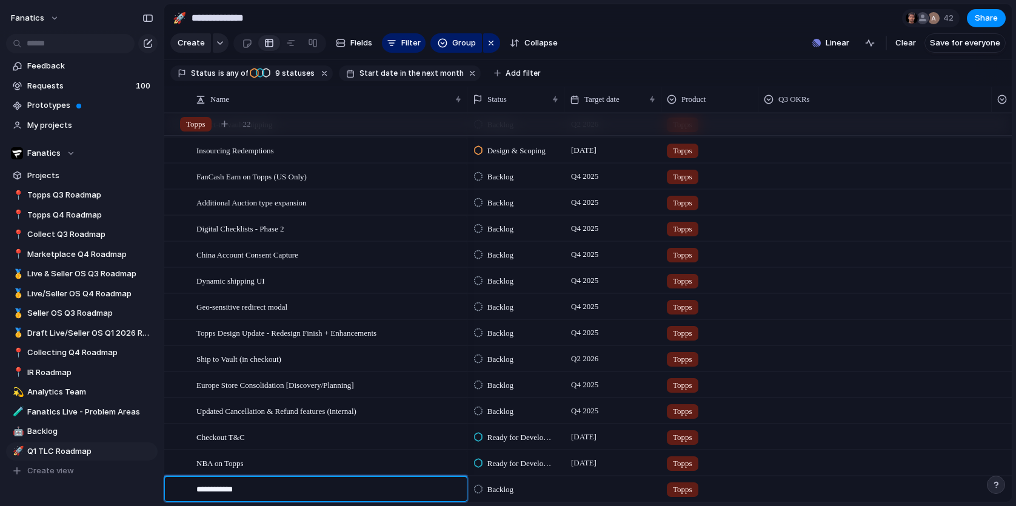
type textarea "**********"
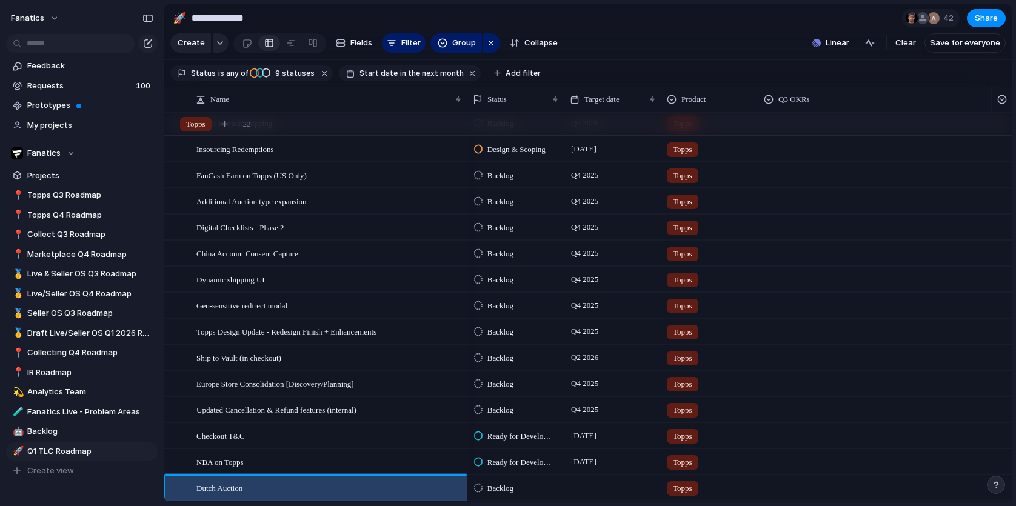
click at [596, 484] on div at bounding box center [612, 487] width 97 height 25
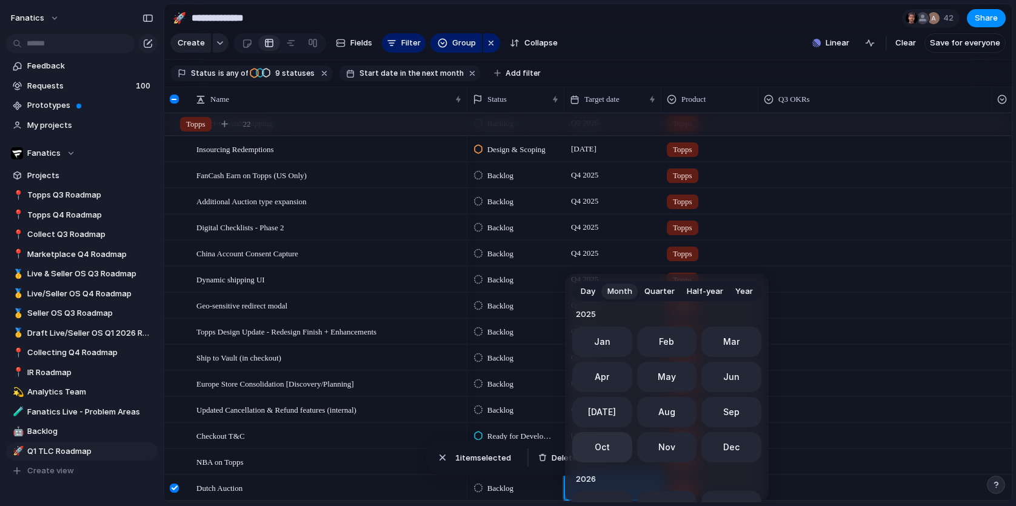
click at [607, 455] on button "Oct" at bounding box center [602, 447] width 60 height 30
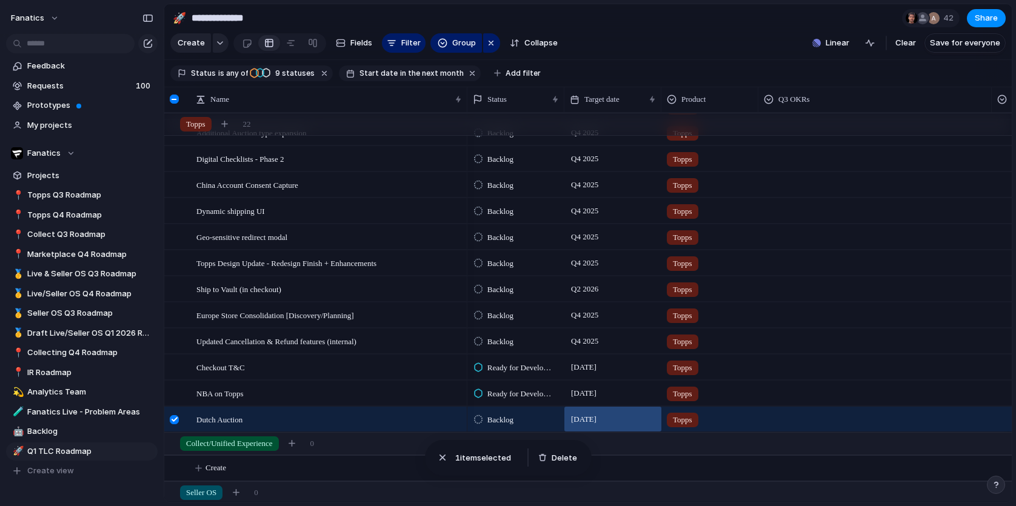
click at [511, 416] on span "Backlog" at bounding box center [500, 420] width 26 height 12
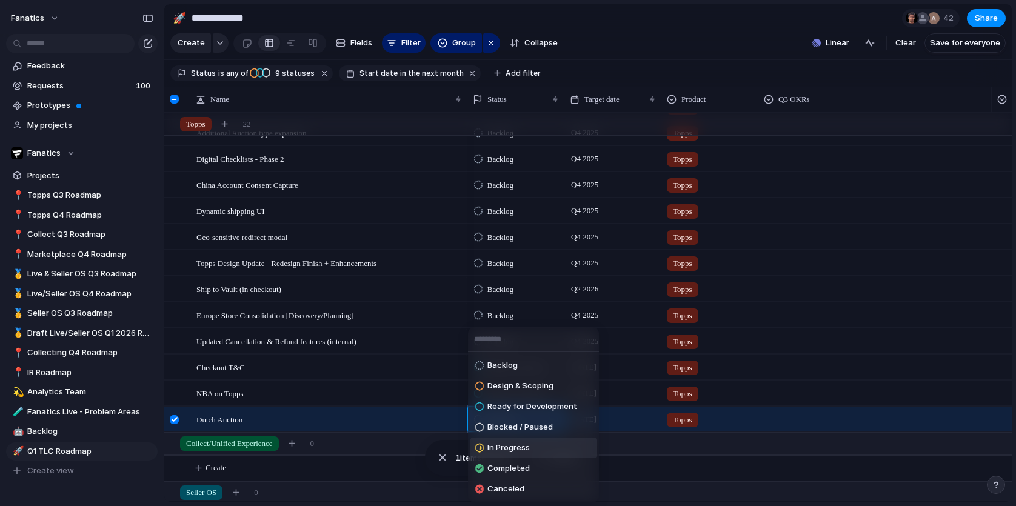
click at [511, 446] on span "In Progress" at bounding box center [508, 448] width 42 height 12
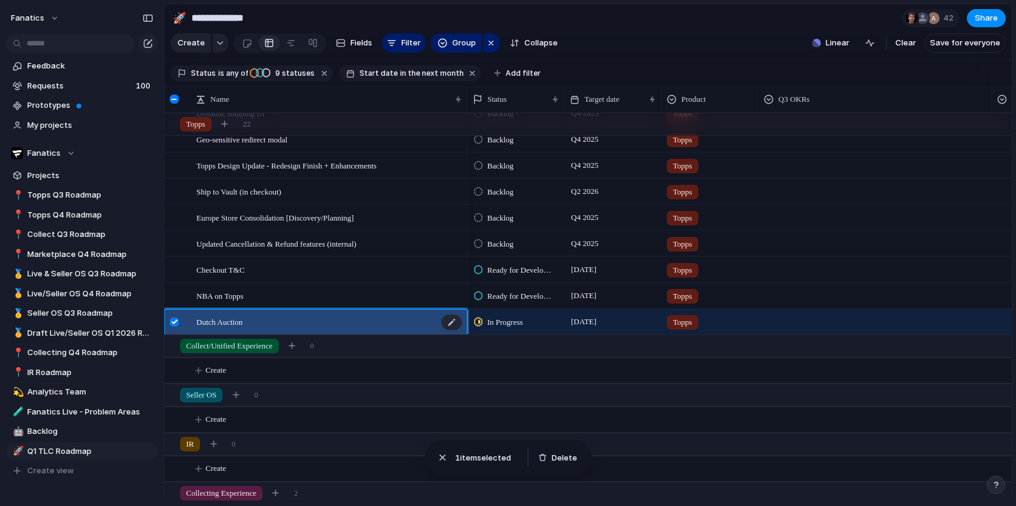
click at [252, 321] on div "Dutch Auction" at bounding box center [329, 322] width 267 height 25
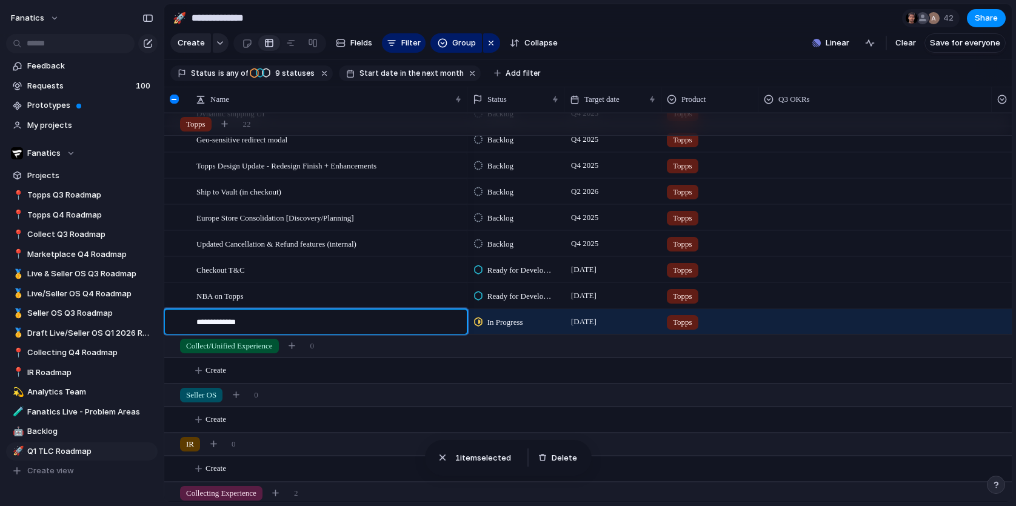
click at [282, 322] on textarea "**********" at bounding box center [327, 323] width 262 height 14
type textarea "**********"
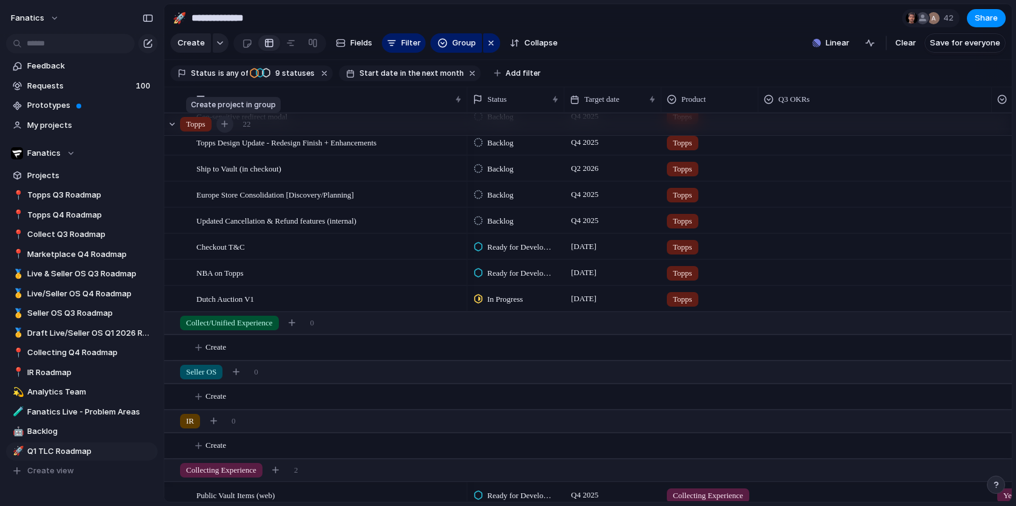
click at [228, 121] on div "button" at bounding box center [224, 124] width 7 height 7
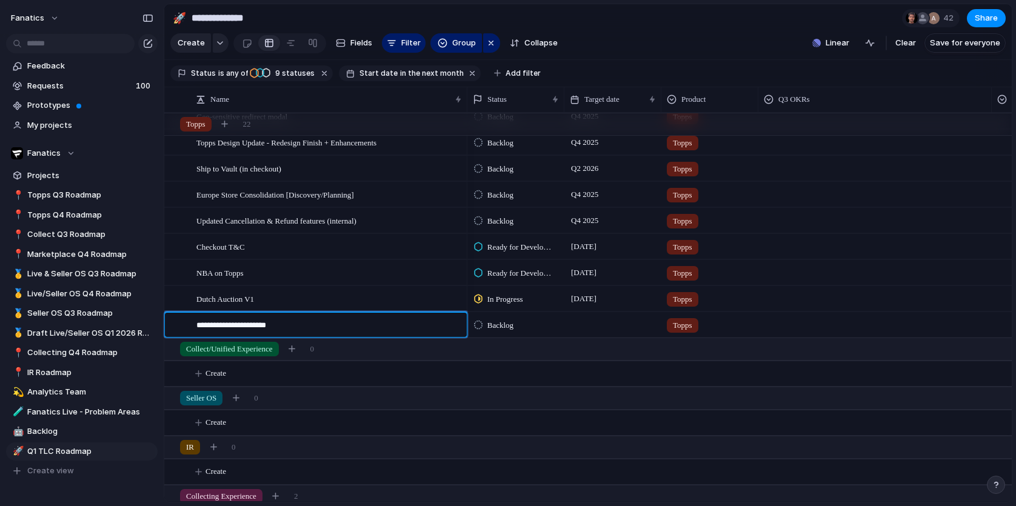
type textarea "**********"
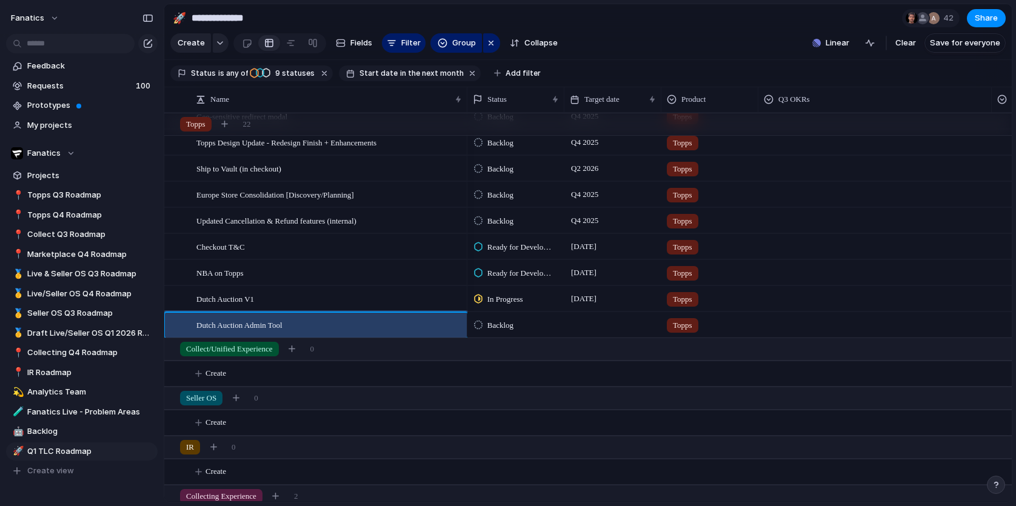
click at [598, 326] on div at bounding box center [612, 324] width 97 height 25
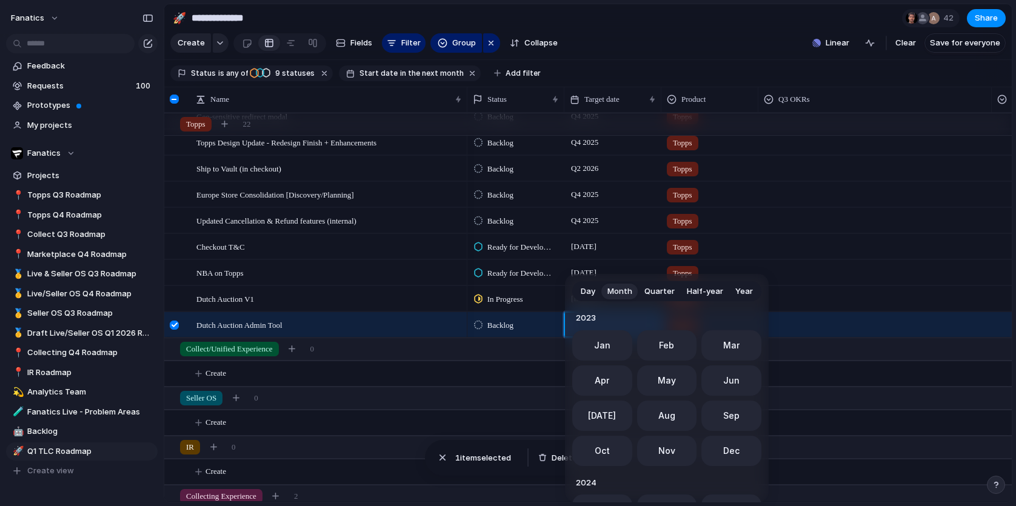
scroll to position [333, 0]
click at [607, 445] on span "Oct" at bounding box center [602, 447] width 15 height 13
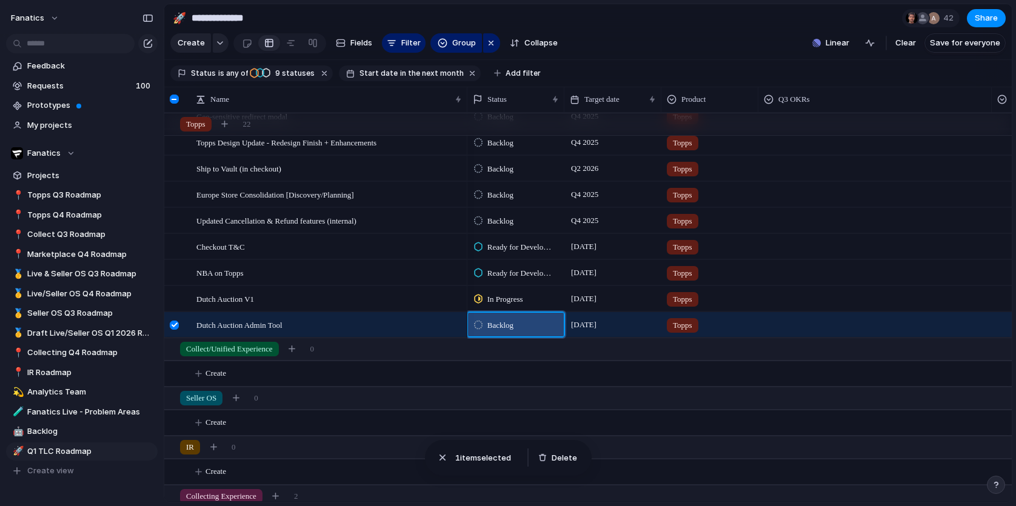
click at [507, 327] on span "Backlog" at bounding box center [500, 325] width 26 height 12
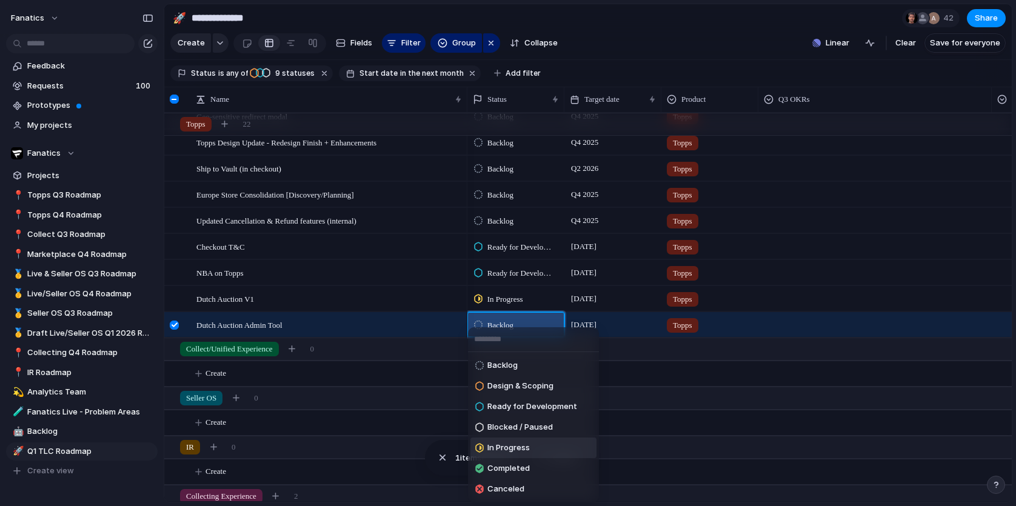
click at [517, 449] on span "In Progress" at bounding box center [508, 448] width 42 height 12
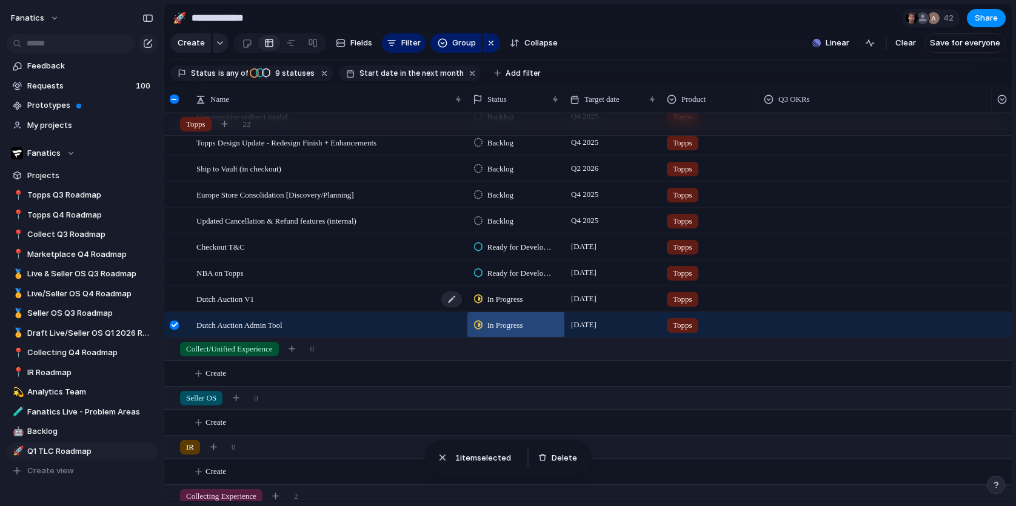
click at [242, 300] on span "Dutch Auction V1" at bounding box center [225, 299] width 58 height 14
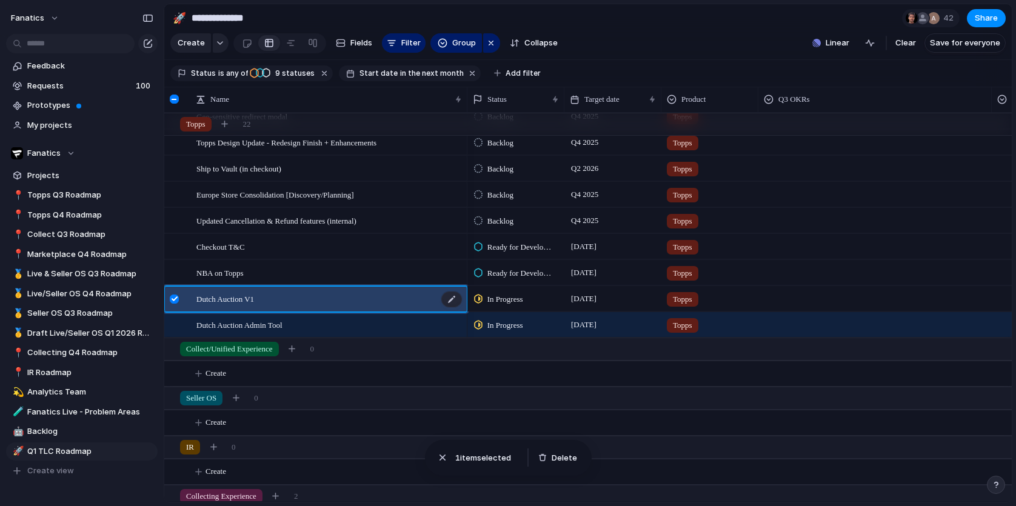
click at [242, 300] on span "Dutch Auction V1" at bounding box center [225, 299] width 58 height 14
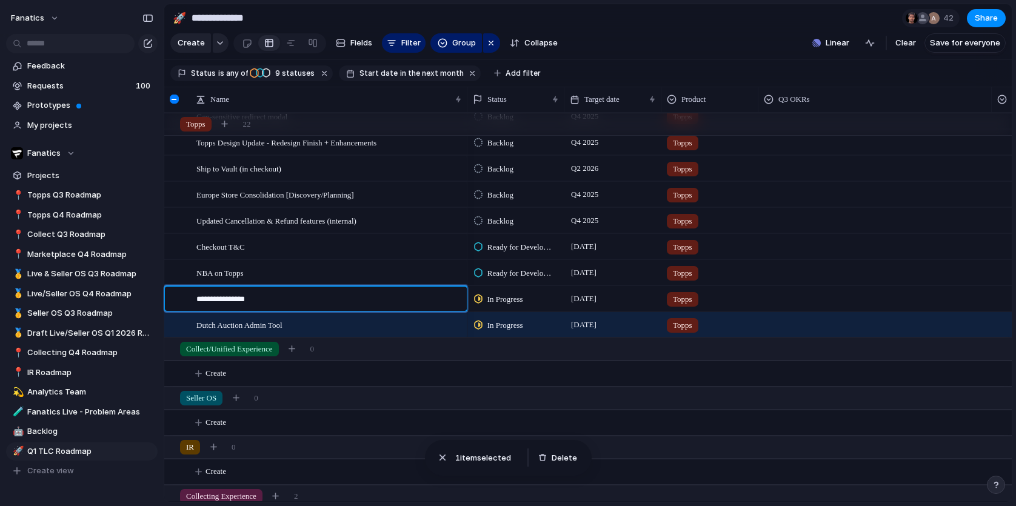
click at [252, 300] on textarea "**********" at bounding box center [327, 300] width 262 height 14
drag, startPoint x: 262, startPoint y: 299, endPoint x: 274, endPoint y: 299, distance: 12.1
click at [274, 299] on textarea "**********" at bounding box center [327, 300] width 262 height 14
type textarea "**********"
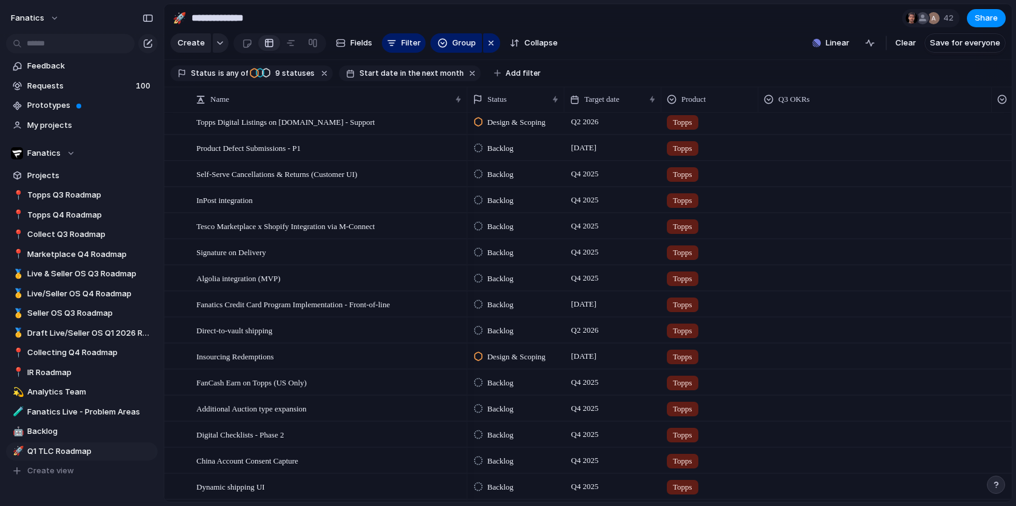
scroll to position [0, 0]
